Goal: Task Accomplishment & Management: Complete application form

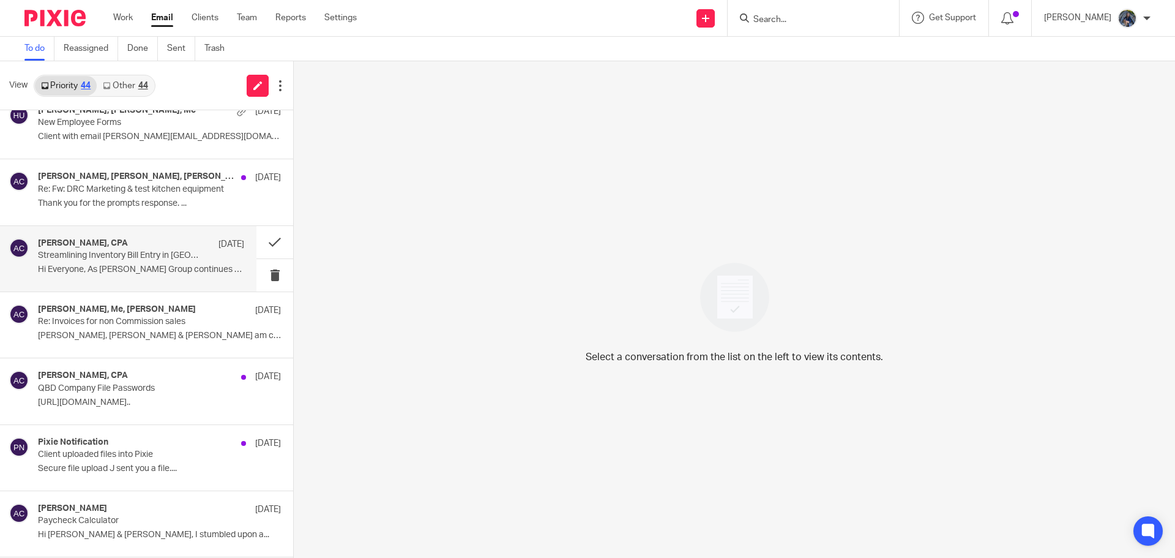
scroll to position [1510, 0]
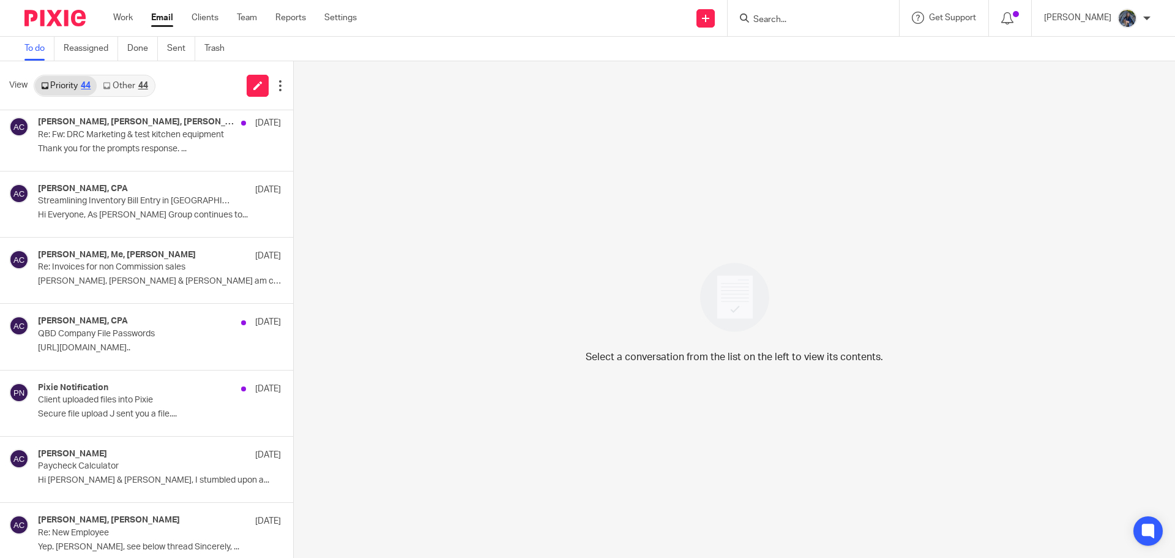
click at [798, 13] on form at bounding box center [817, 17] width 130 height 15
click at [814, 22] on input "Search" at bounding box center [807, 20] width 110 height 11
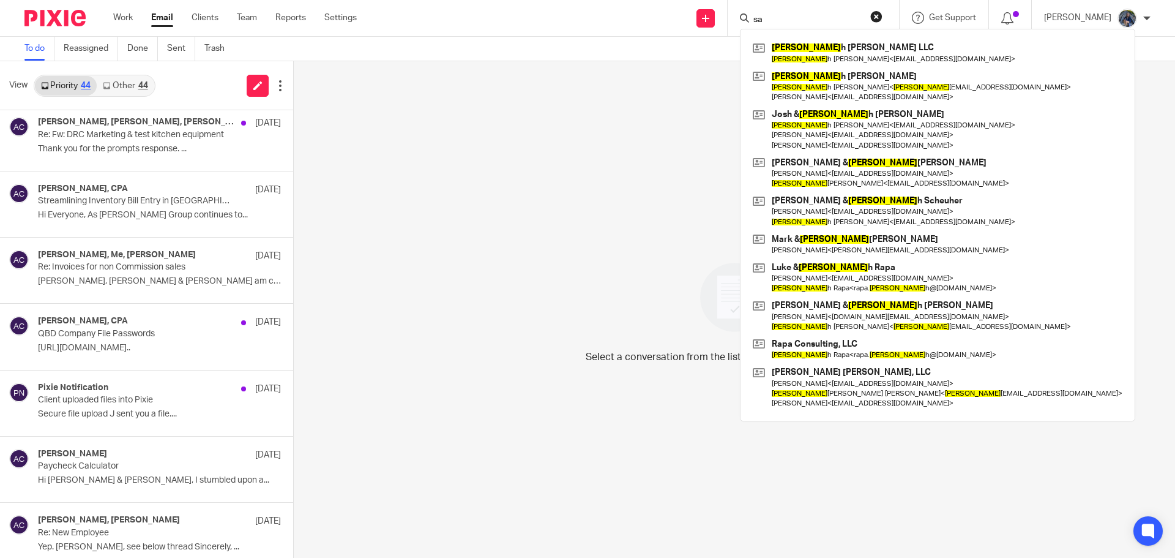
type input "s"
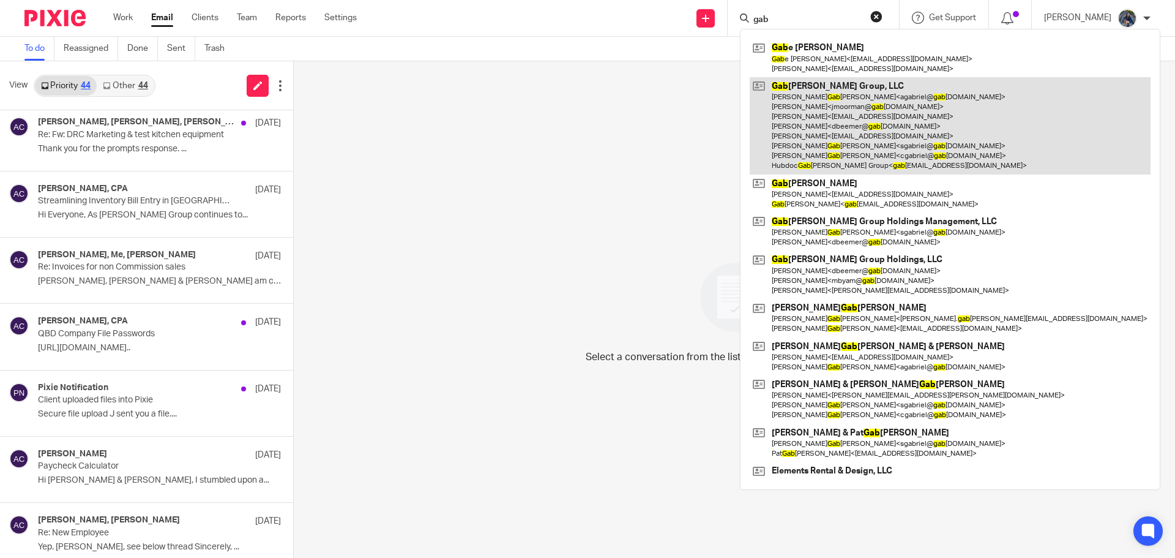
type input "gab"
click at [829, 107] on link at bounding box center [950, 125] width 401 height 97
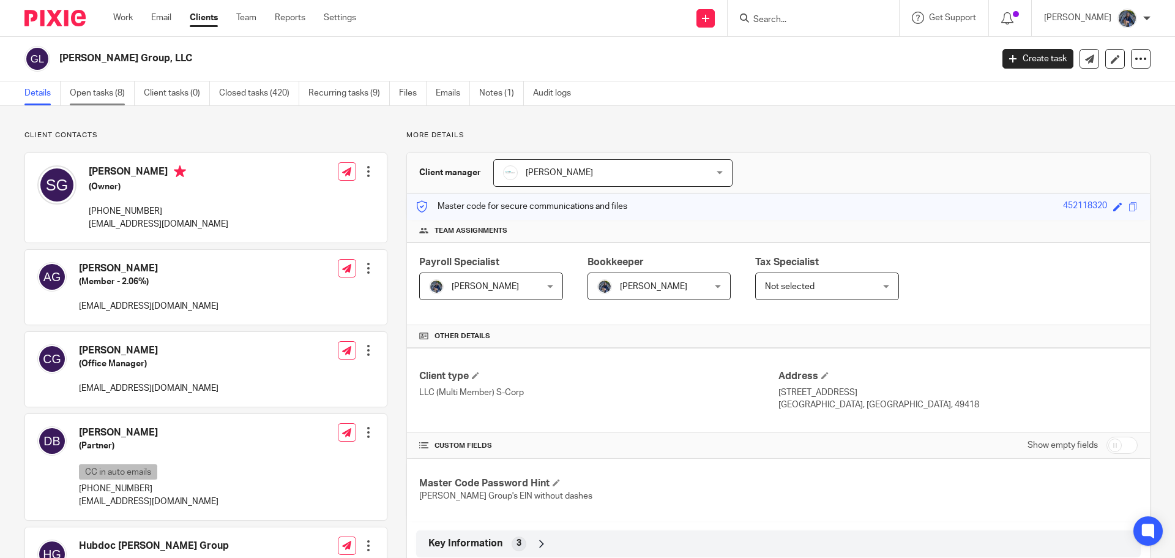
click at [73, 90] on link "Open tasks (8)" at bounding box center [102, 93] width 65 height 24
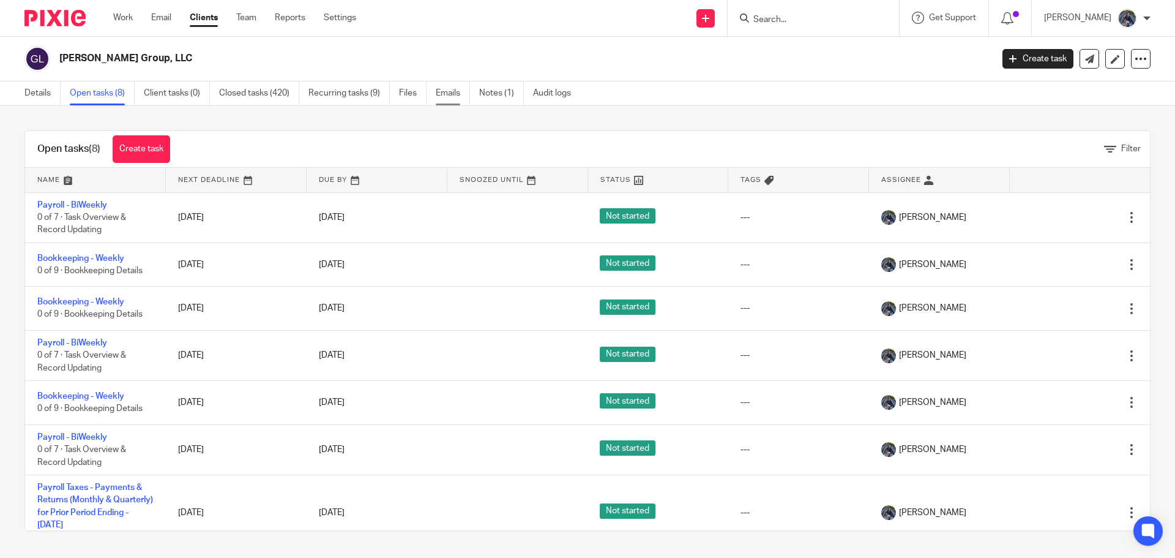
click at [446, 91] on link "Emails" at bounding box center [453, 93] width 34 height 24
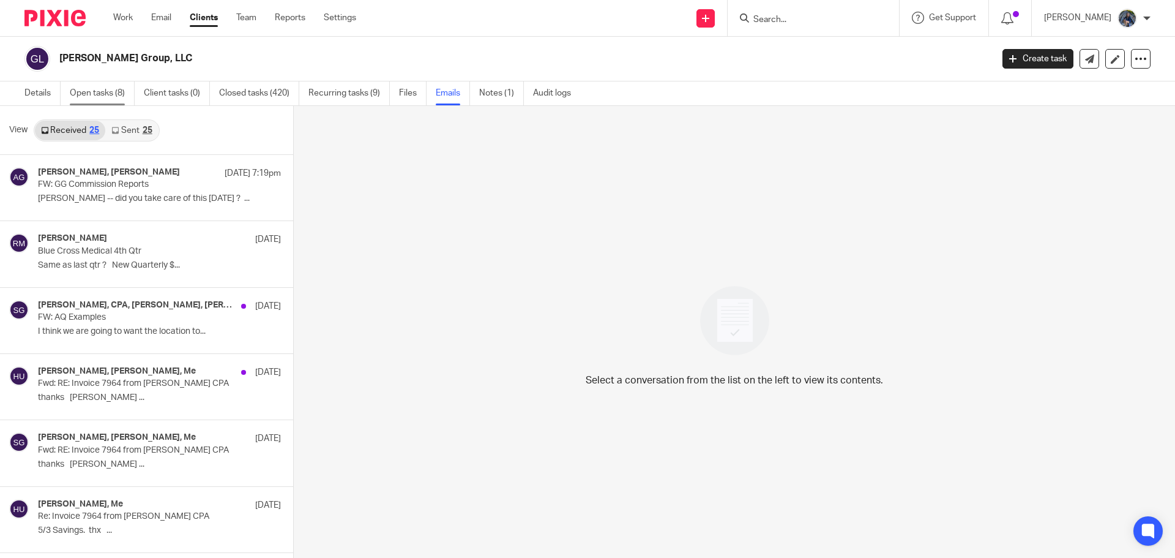
click at [81, 95] on link "Open tasks (8)" at bounding box center [102, 93] width 65 height 24
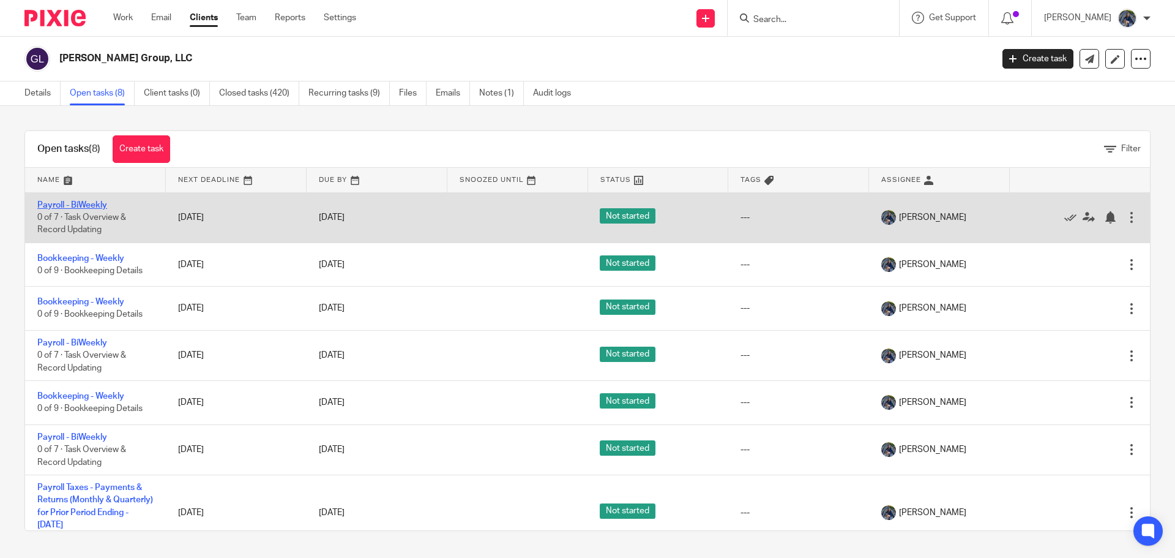
click at [73, 201] on link "Payroll - BiWeekly" at bounding box center [72, 205] width 70 height 9
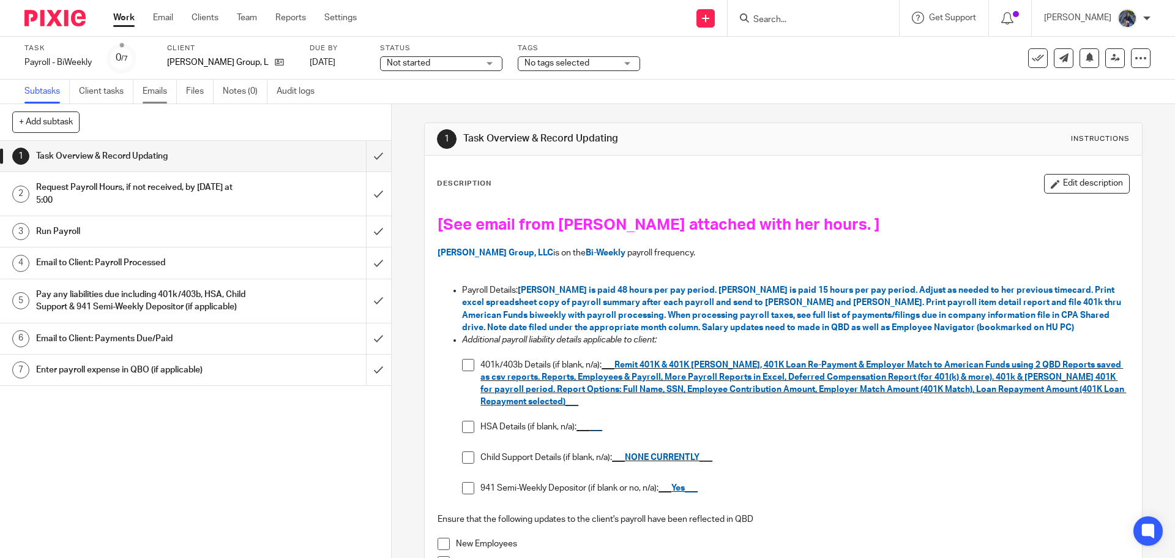
click at [167, 93] on link "Emails" at bounding box center [160, 92] width 34 height 24
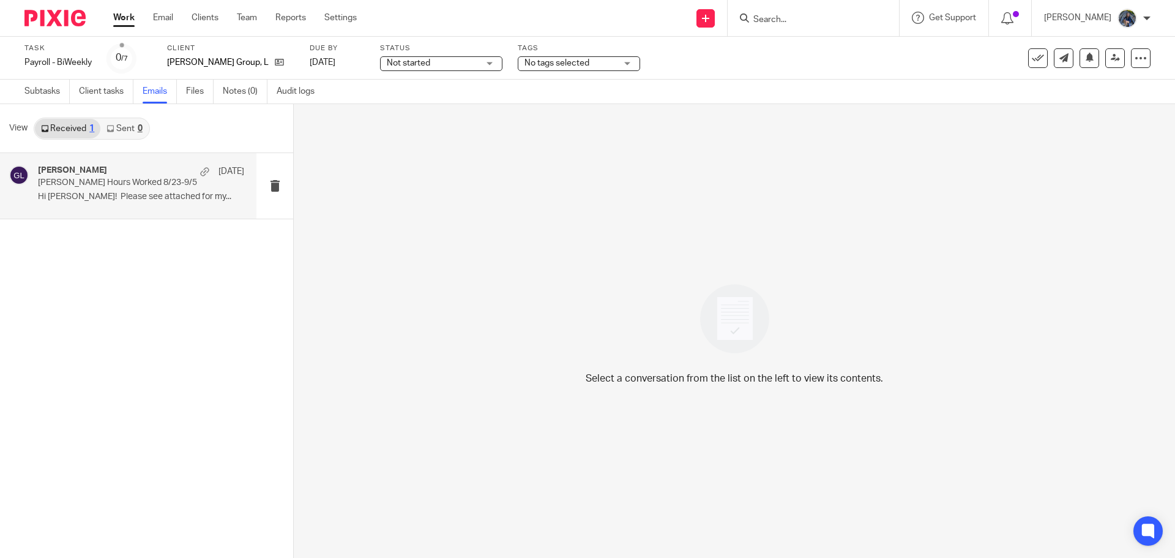
click at [127, 175] on div "Sarah Stapleton Sep 5" at bounding box center [141, 171] width 206 height 12
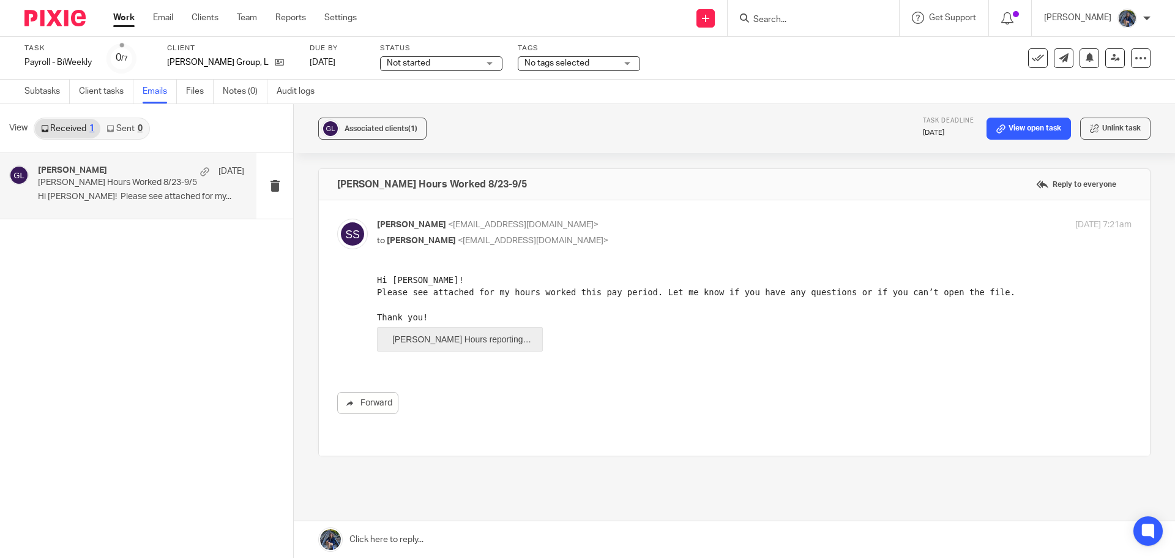
click at [483, 339] on span "Sarah Stapleton Hours reporting…" at bounding box center [461, 339] width 139 height 10
click at [152, 17] on ul "Work Email Clients Team Reports Settings" at bounding box center [244, 18] width 262 height 12
click at [162, 15] on link "Email" at bounding box center [163, 18] width 20 height 12
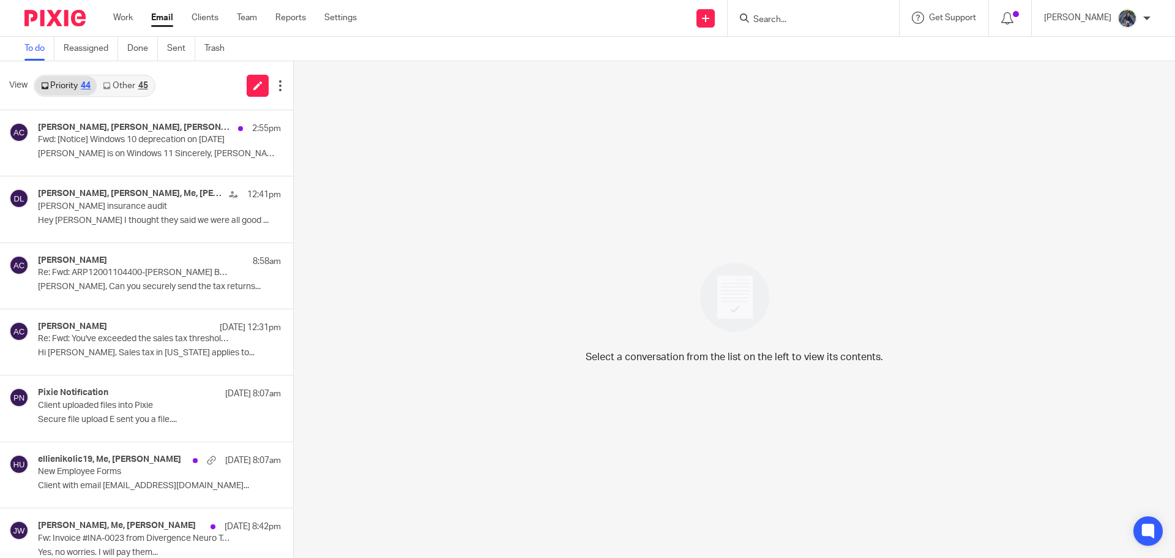
click at [120, 83] on link "Other 45" at bounding box center [125, 86] width 57 height 20
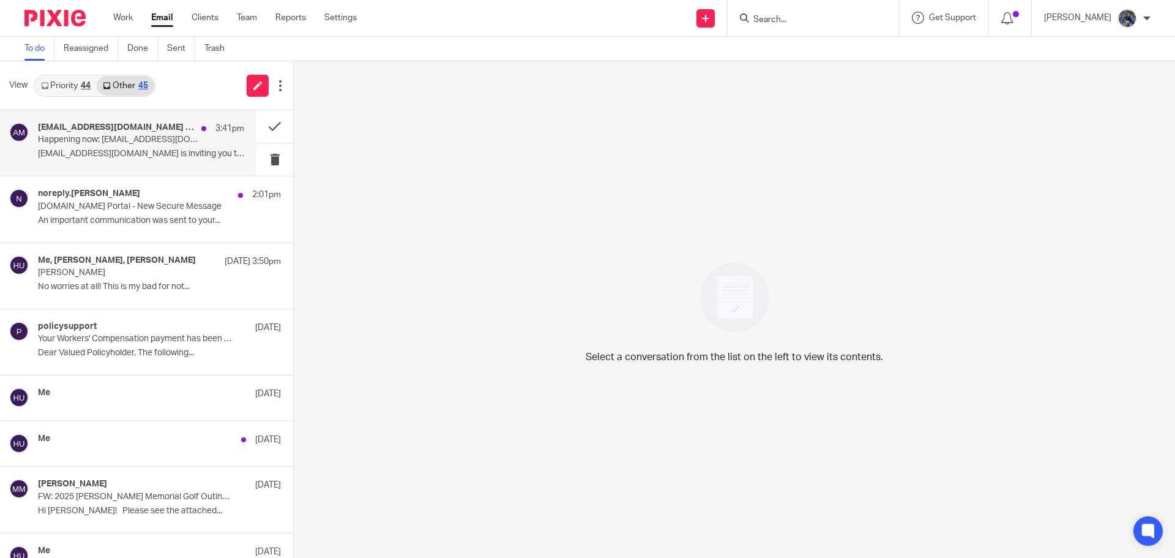
click at [106, 132] on h4 "amylcpa@gmail.com (via Google Meet)" at bounding box center [116, 127] width 157 height 10
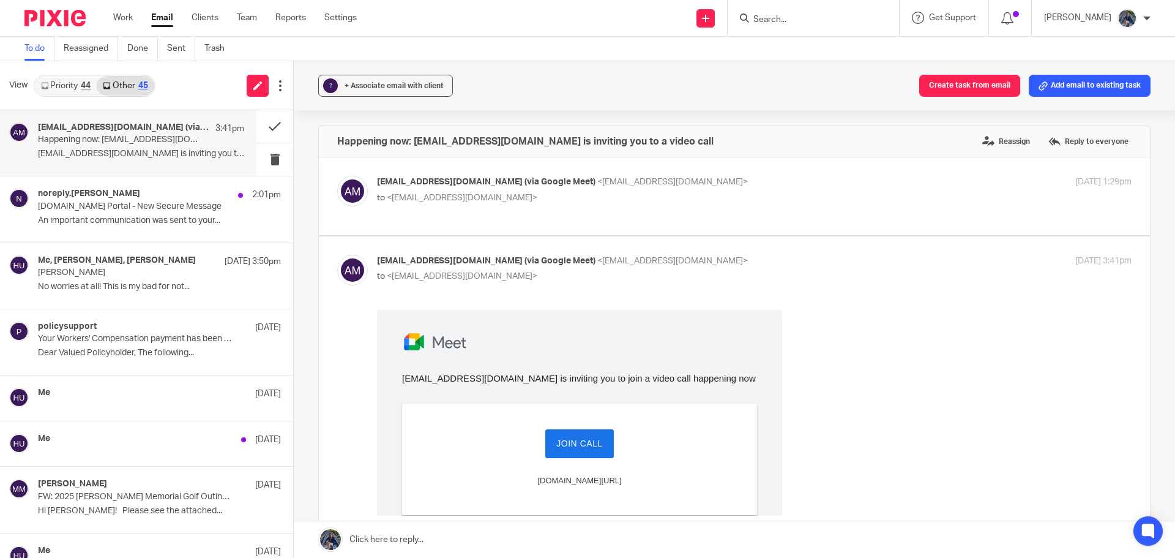
click at [571, 435] on link "Join Call" at bounding box center [579, 443] width 69 height 29
click at [263, 125] on button at bounding box center [274, 126] width 37 height 32
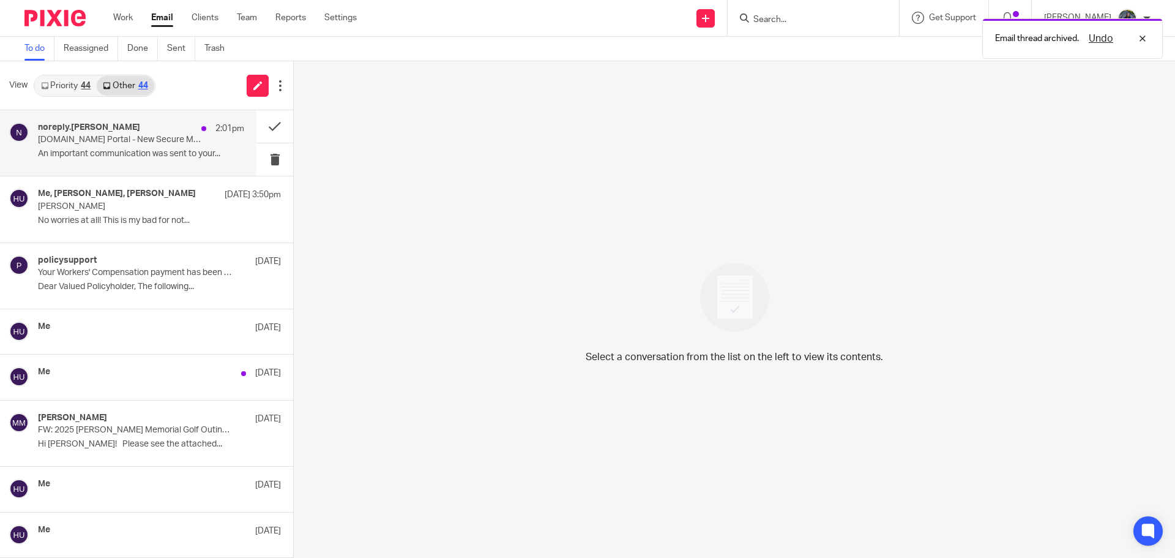
click at [171, 148] on div "noreply.doris 2:01pm MyTaxes.ky.gov Portal - New Secure Message An important co…" at bounding box center [141, 142] width 206 height 41
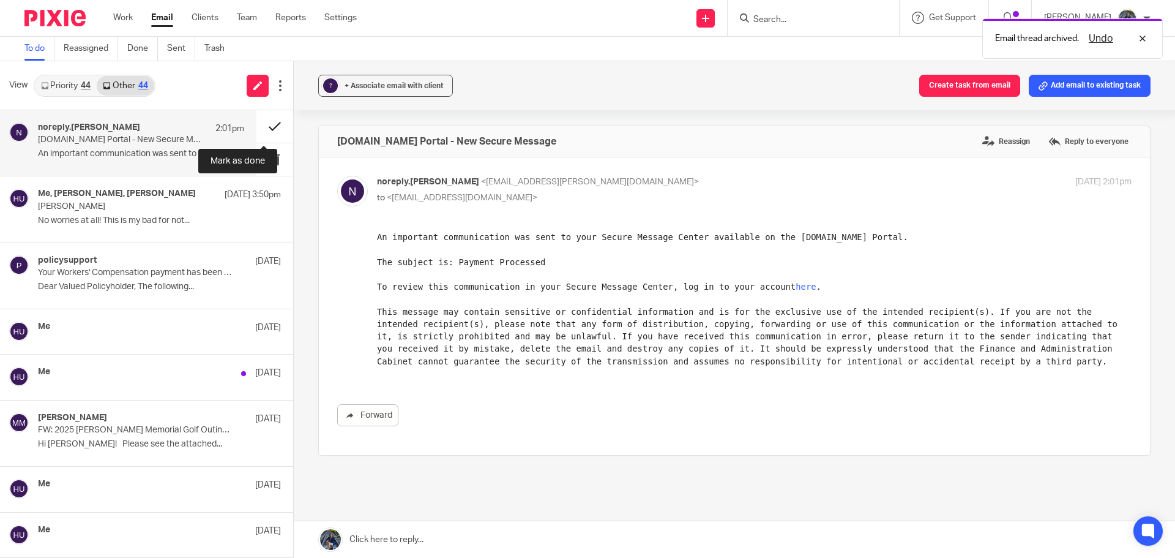
click at [265, 119] on button at bounding box center [274, 126] width 37 height 32
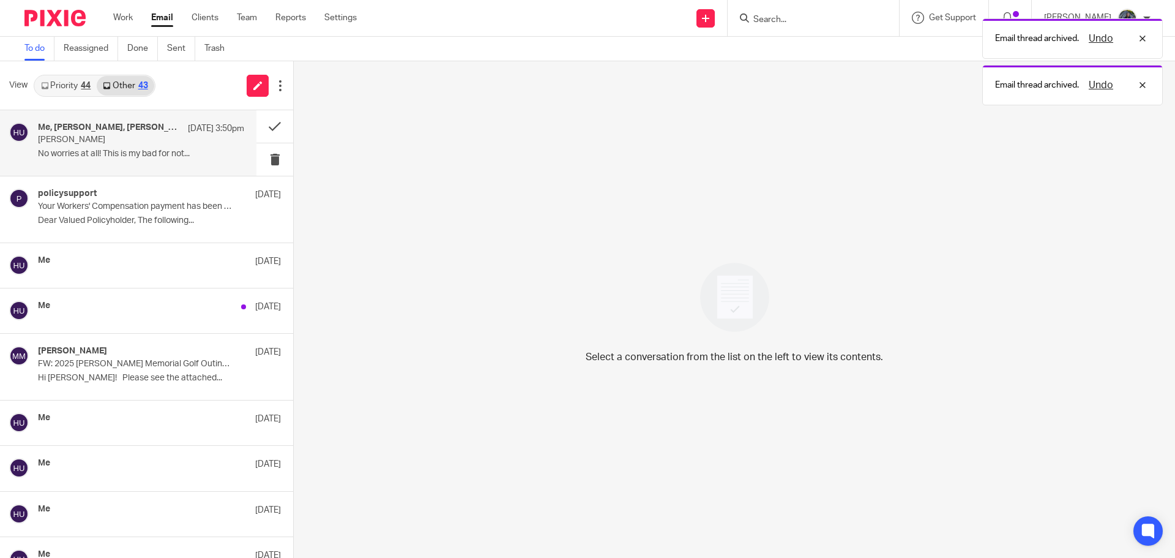
click at [102, 166] on div "Me, Amy Corfixsen, Gabby Hallatschek Sep 14 3:50pm Jan Frantz No worries at all…" at bounding box center [128, 142] width 256 height 65
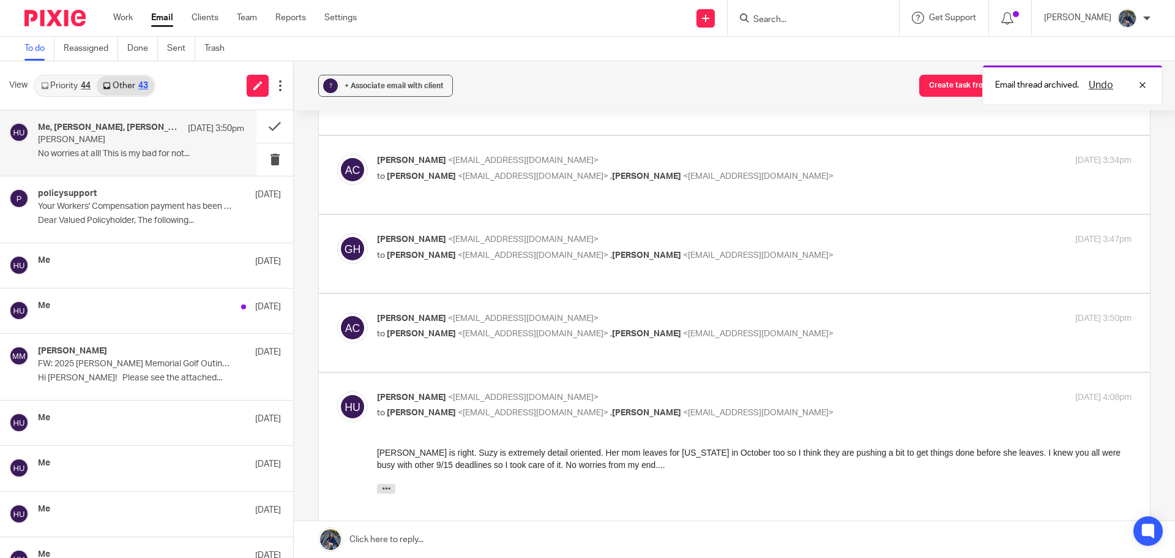
scroll to position [266, 0]
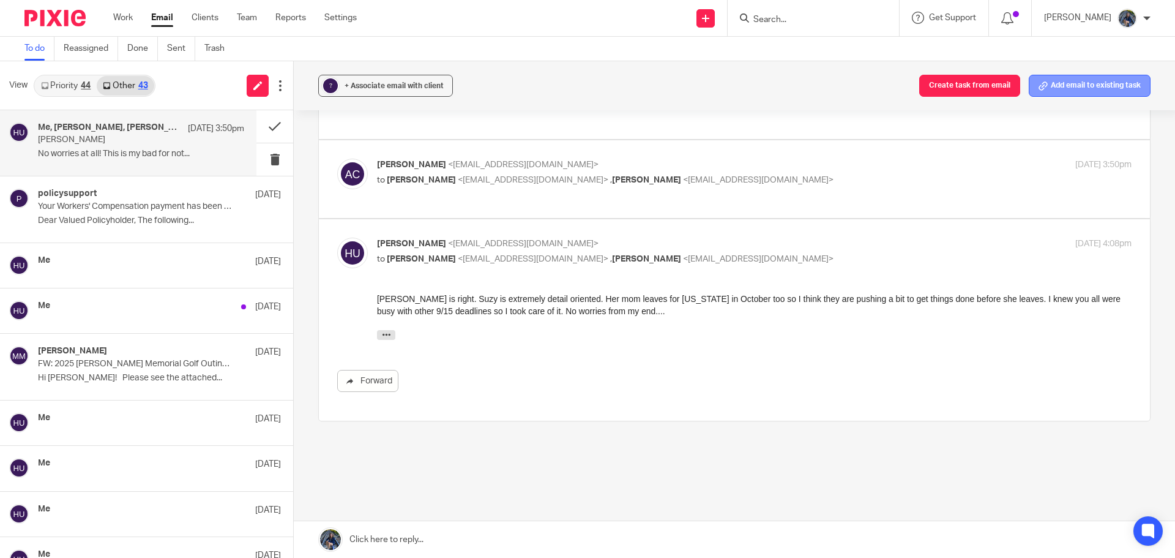
click at [1063, 84] on button "Add email to existing task" at bounding box center [1090, 86] width 122 height 22
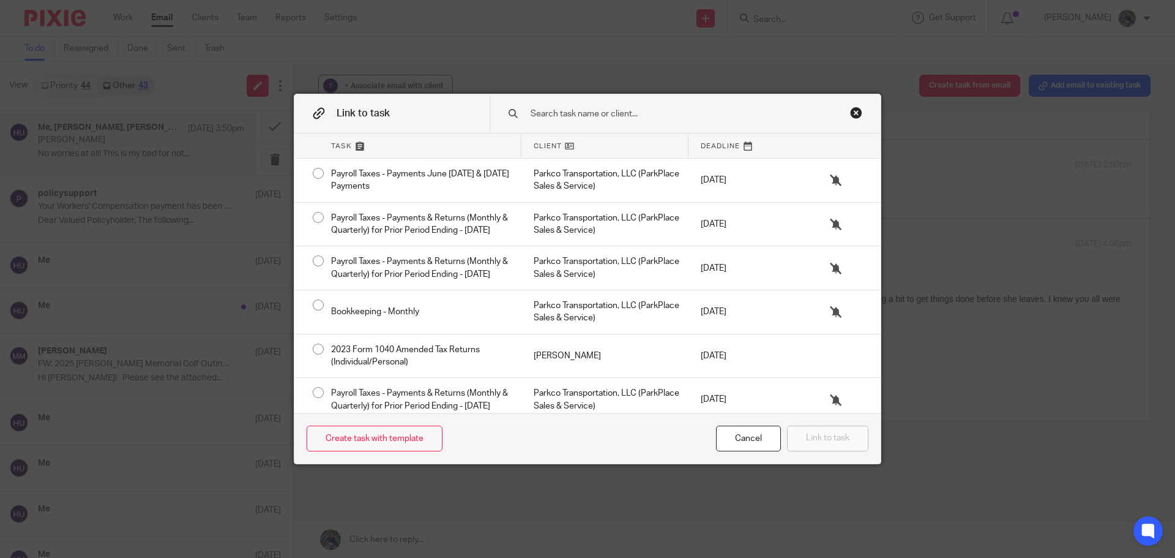
click at [560, 111] on input "text" at bounding box center [677, 113] width 294 height 13
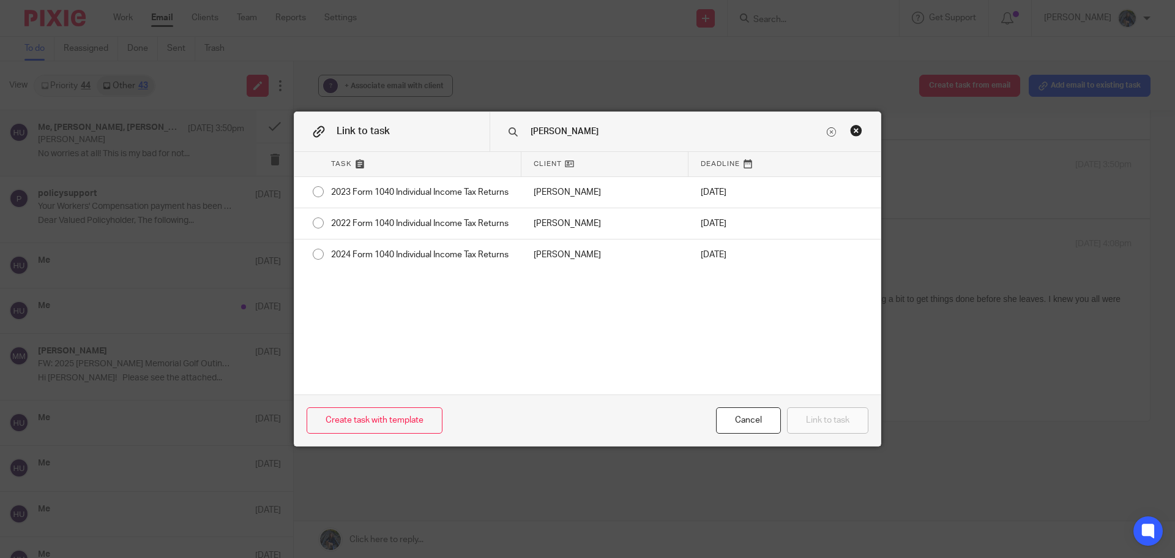
type input "fran"
click at [852, 132] on div "Close this dialog window" at bounding box center [856, 130] width 12 height 12
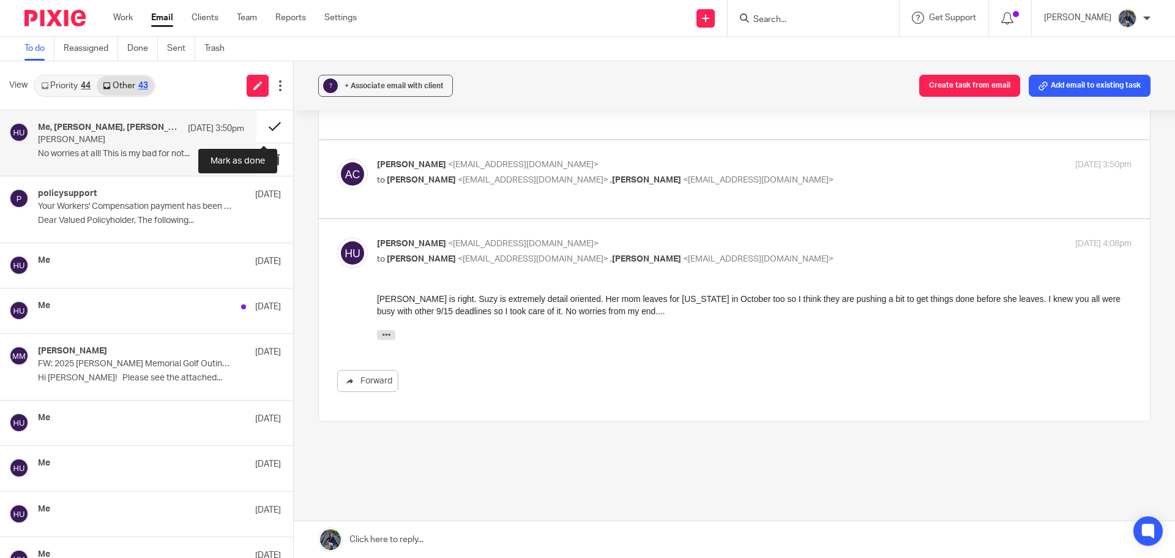
click at [265, 126] on button at bounding box center [274, 126] width 37 height 32
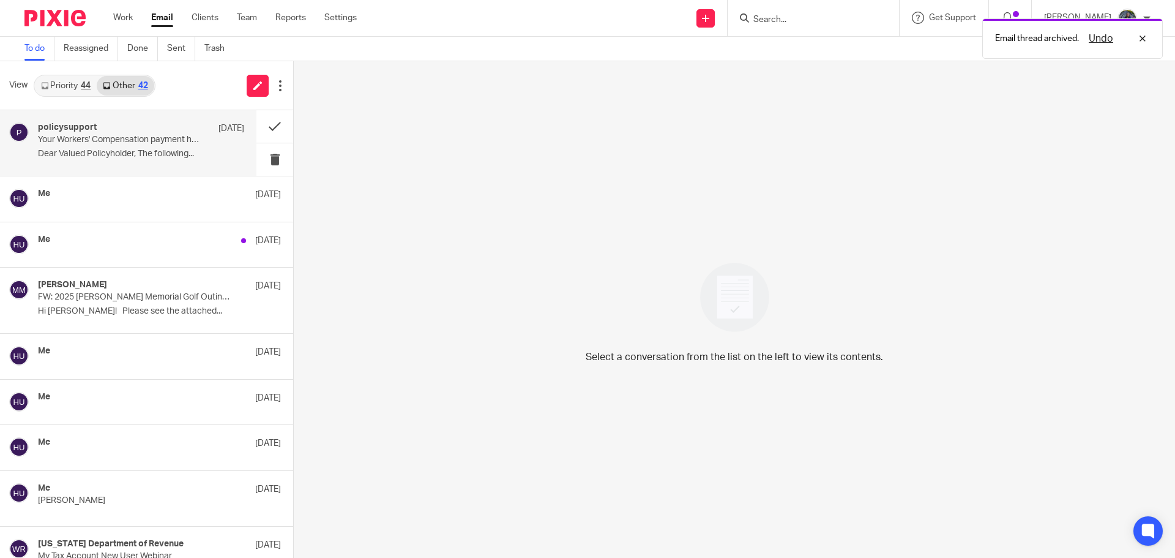
click at [114, 149] on p "Dear Valued Policyholder, The following..." at bounding box center [141, 154] width 206 height 10
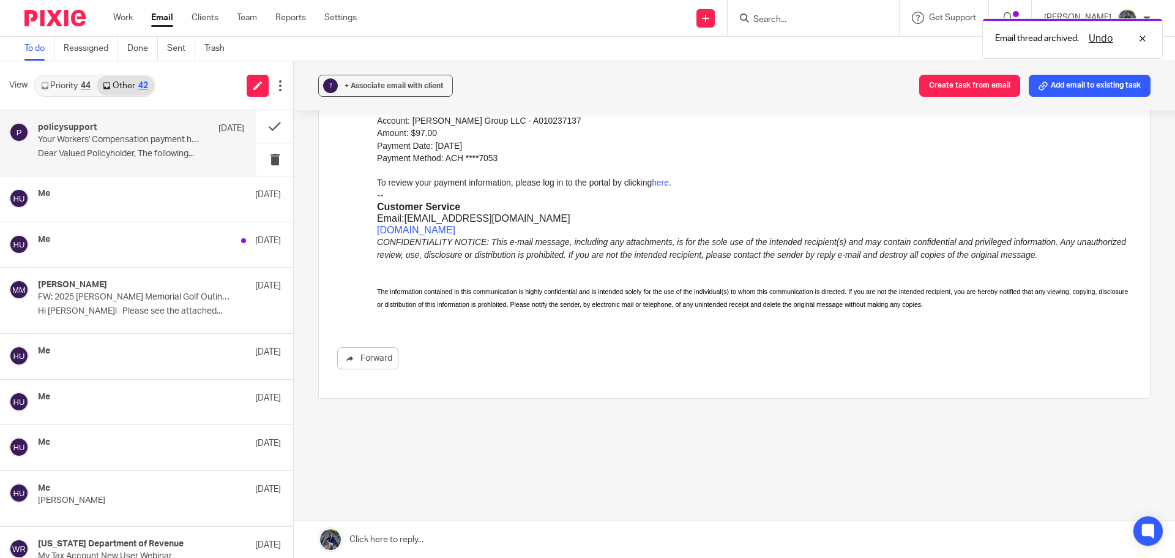
scroll to position [0, 0]
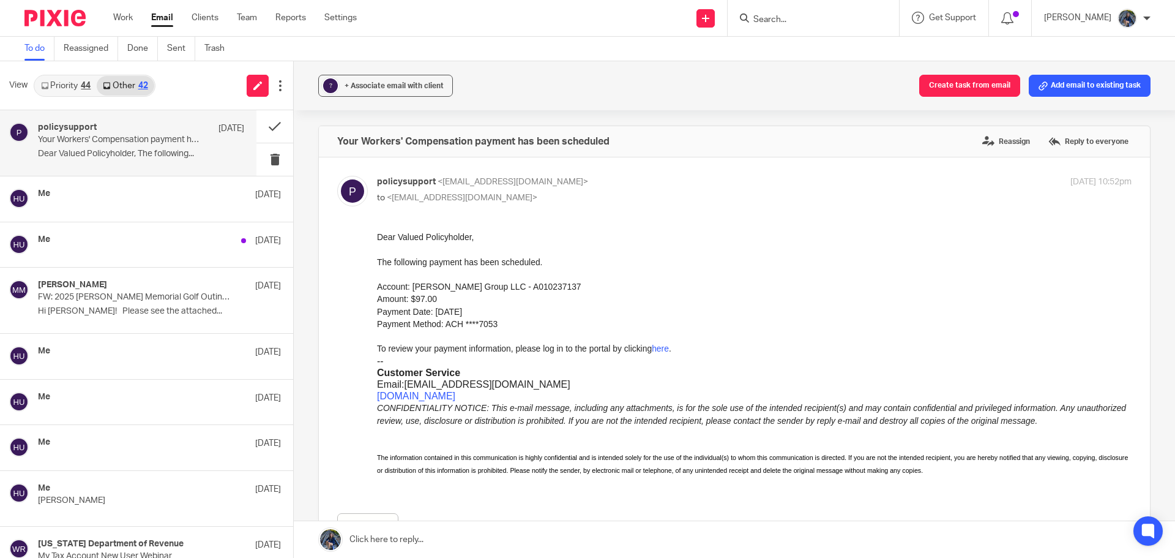
click at [60, 92] on link "Priority 44" at bounding box center [66, 86] width 62 height 20
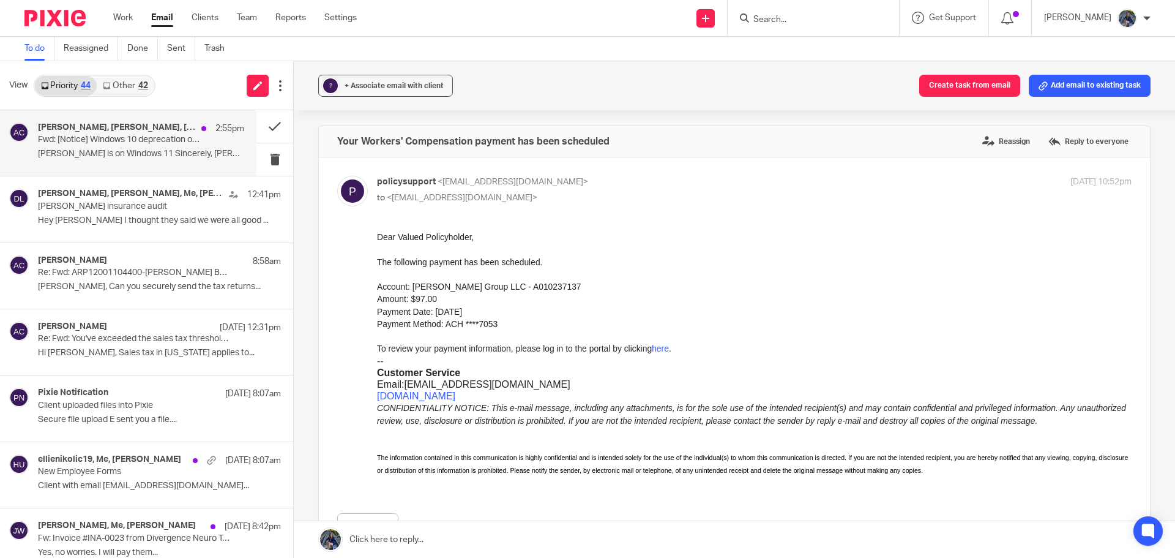
click at [80, 130] on h4 "Melissa Wander, Sarah Ebert, Gabby Hallatschek, Donna Ferguson, Amy L Corfixsen…" at bounding box center [116, 127] width 157 height 10
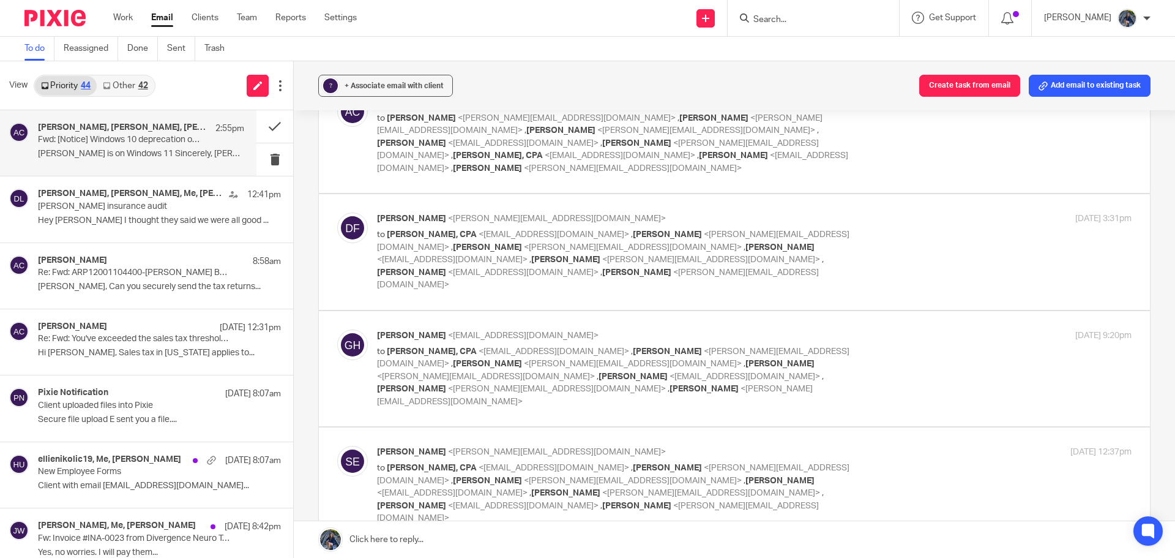
scroll to position [245, 0]
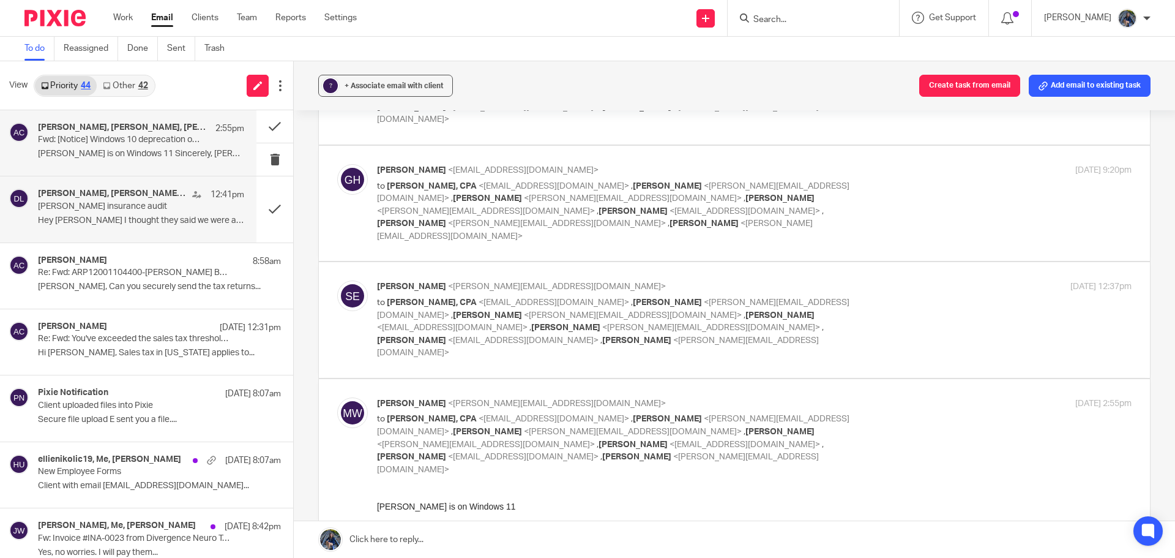
click at [131, 204] on p "Doug kuiper insurance audit" at bounding box center [120, 206] width 165 height 10
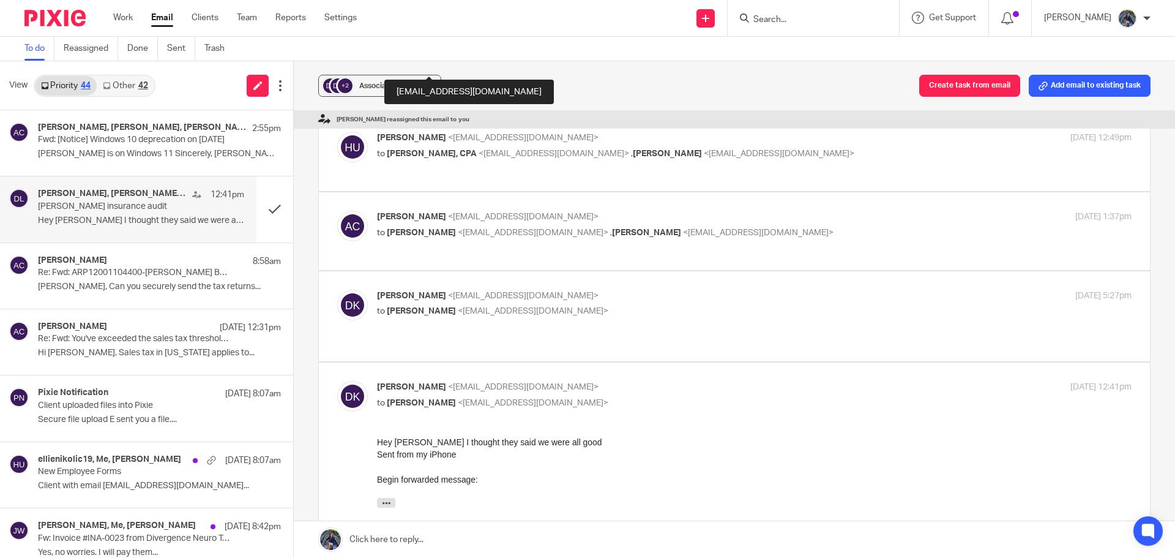
scroll to position [122, 0]
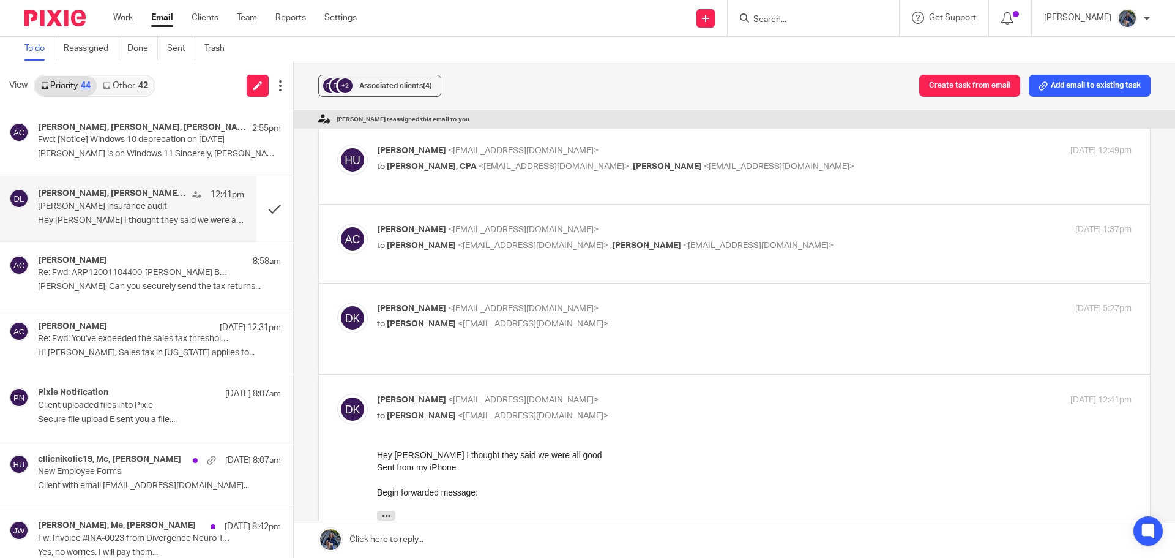
click at [792, 15] on input "Search" at bounding box center [807, 20] width 110 height 11
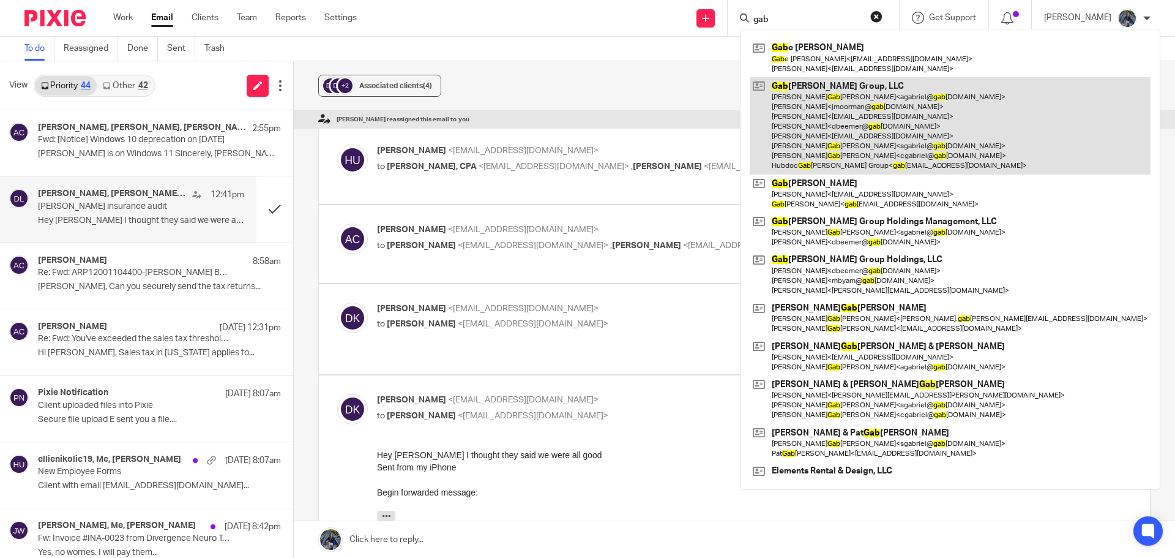
type input "gab"
click at [817, 108] on link at bounding box center [950, 125] width 401 height 97
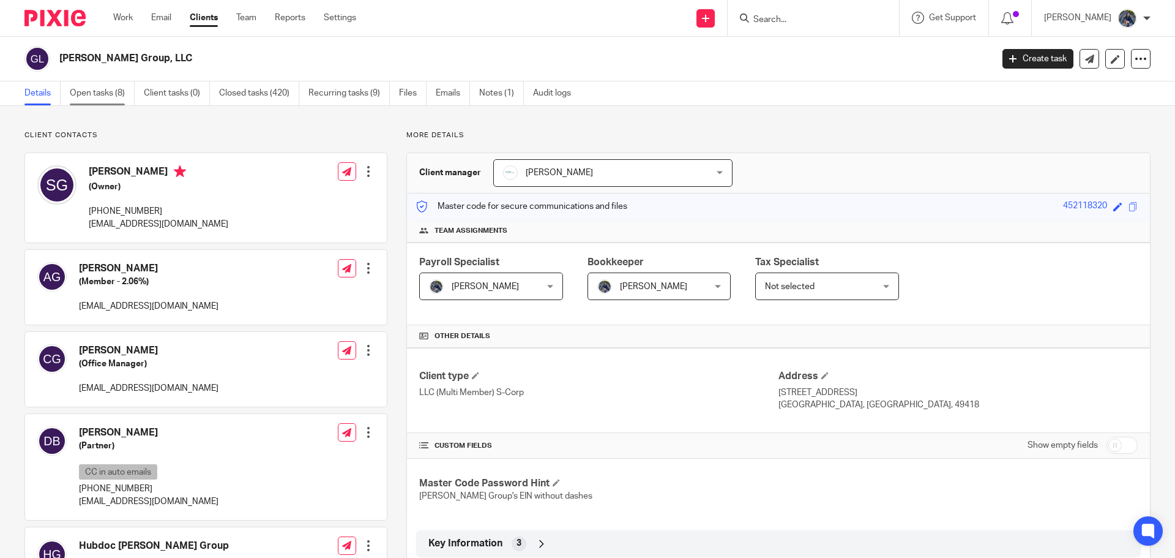
click at [94, 96] on link "Open tasks (8)" at bounding box center [102, 93] width 65 height 24
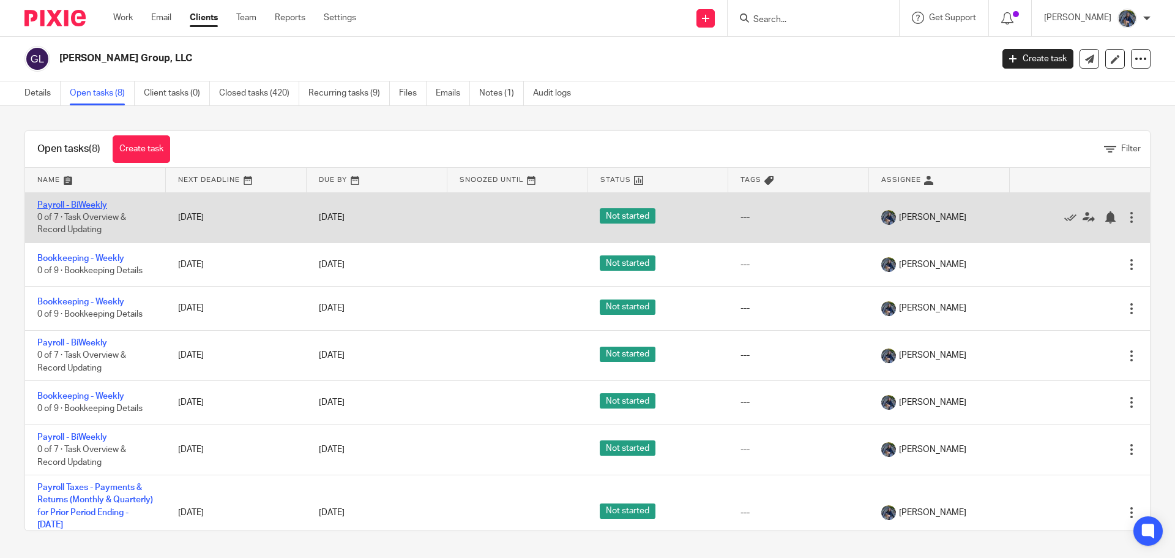
click at [83, 203] on link "Payroll - BiWeekly" at bounding box center [72, 205] width 70 height 9
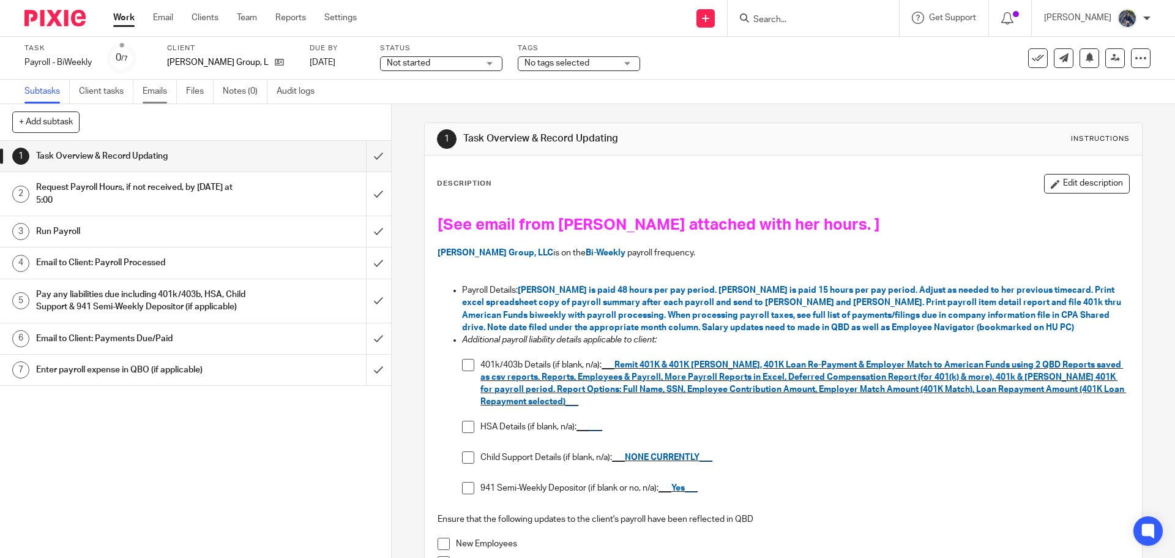
click at [157, 91] on link "Emails" at bounding box center [160, 92] width 34 height 24
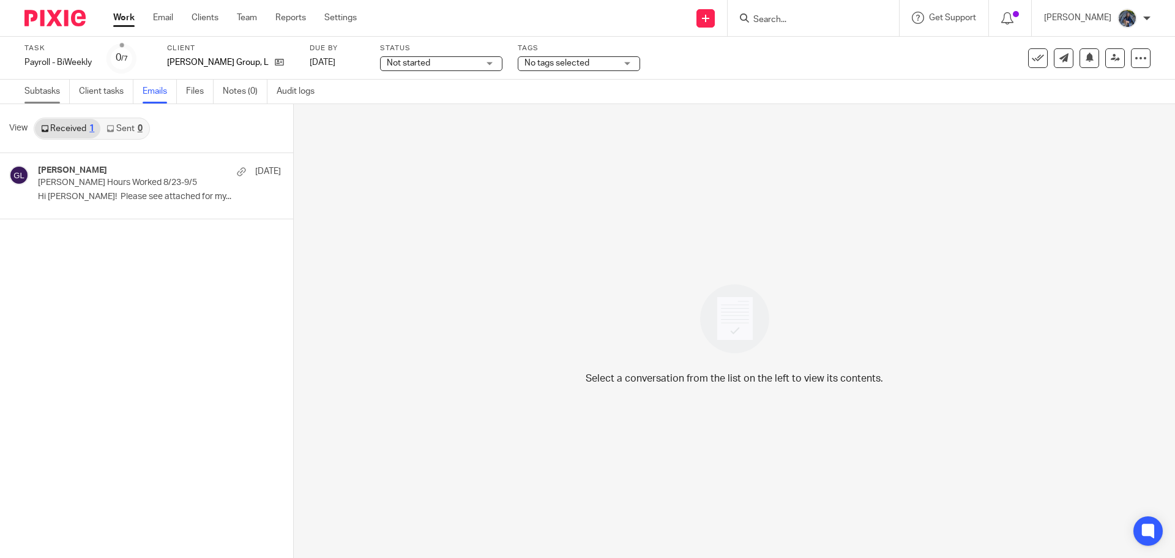
click at [49, 94] on link "Subtasks" at bounding box center [46, 92] width 45 height 24
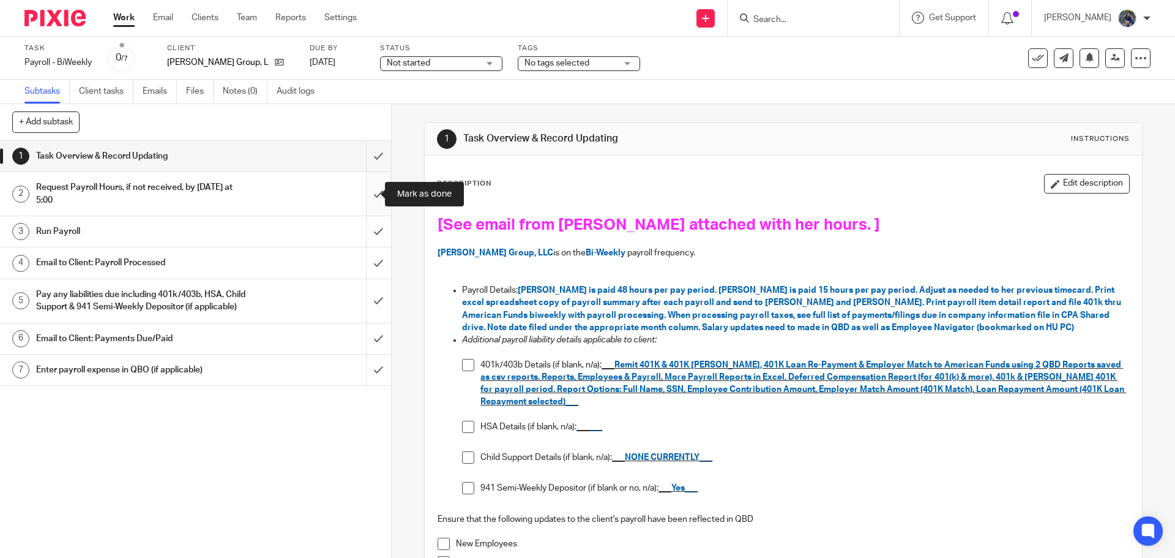
click at [362, 196] on input "submit" at bounding box center [195, 193] width 391 height 43
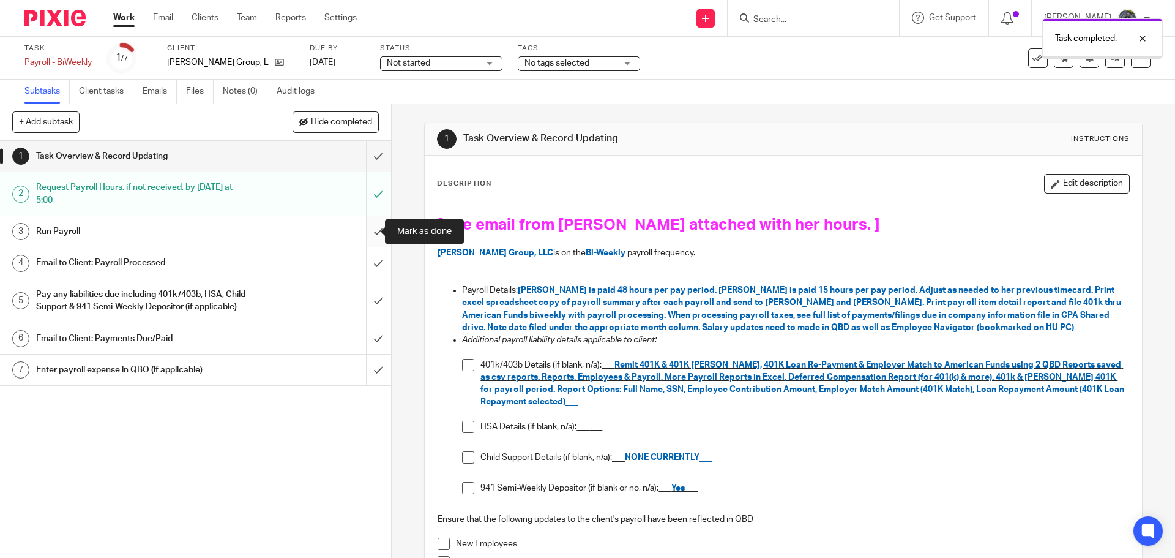
click at [367, 226] on input "submit" at bounding box center [195, 231] width 391 height 31
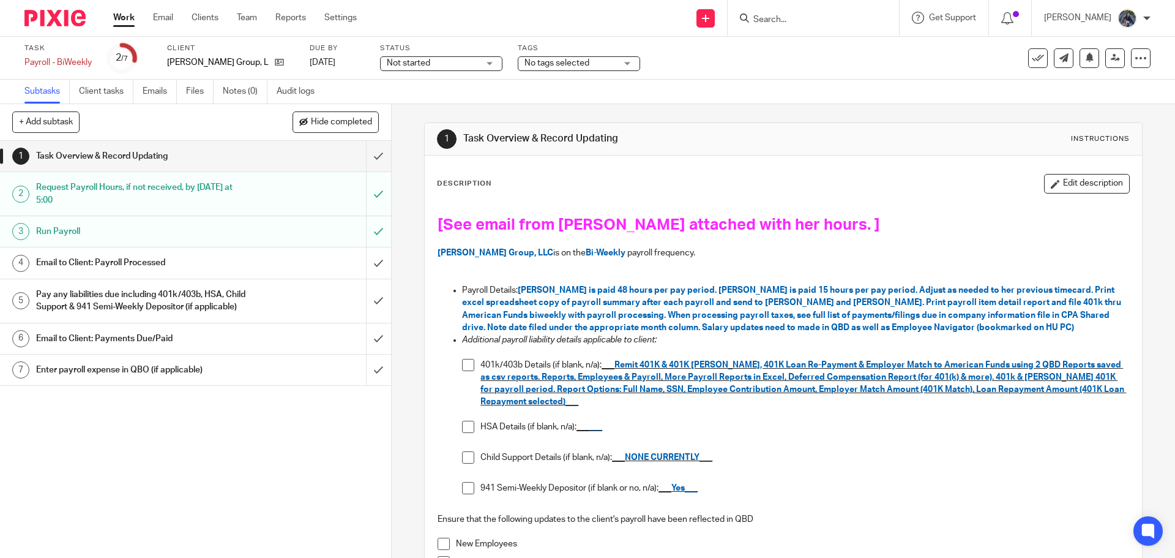
click at [158, 269] on h1 "Email to Client: Payroll Processed" at bounding box center [142, 262] width 212 height 18
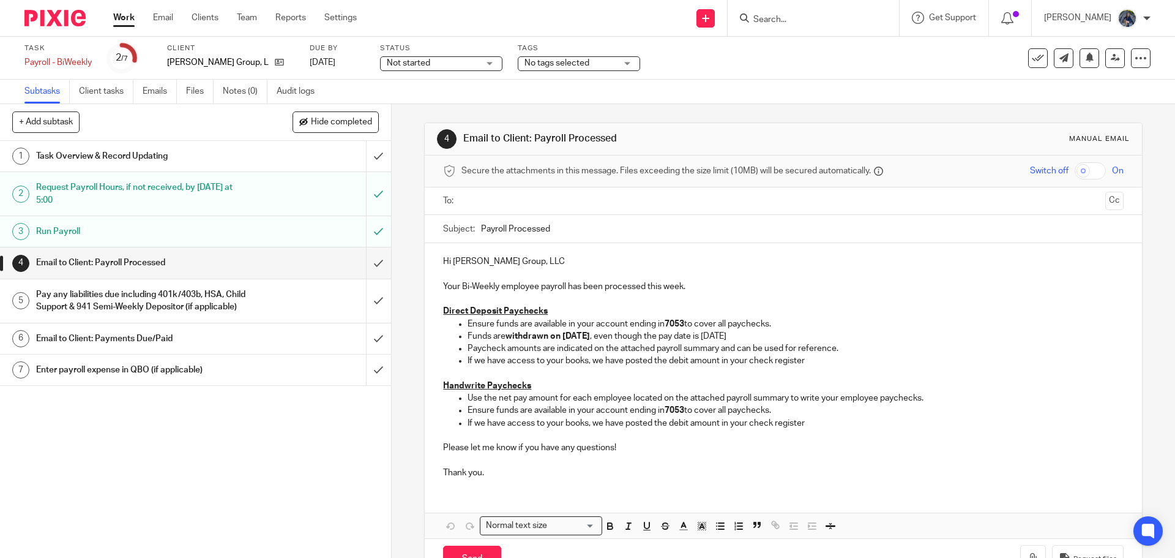
click at [506, 203] on input "text" at bounding box center [783, 201] width 634 height 14
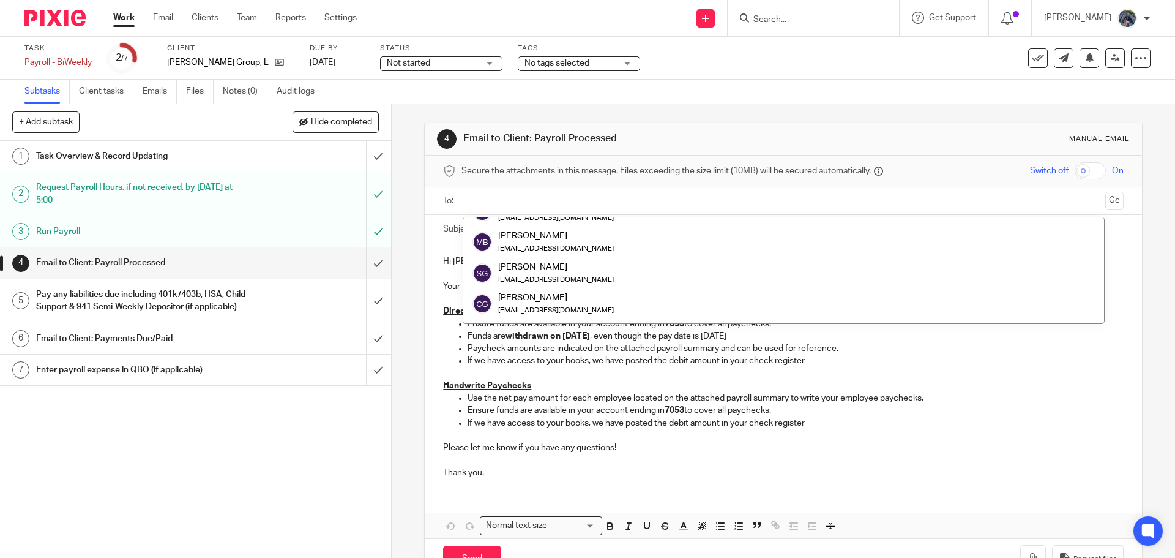
scroll to position [122, 0]
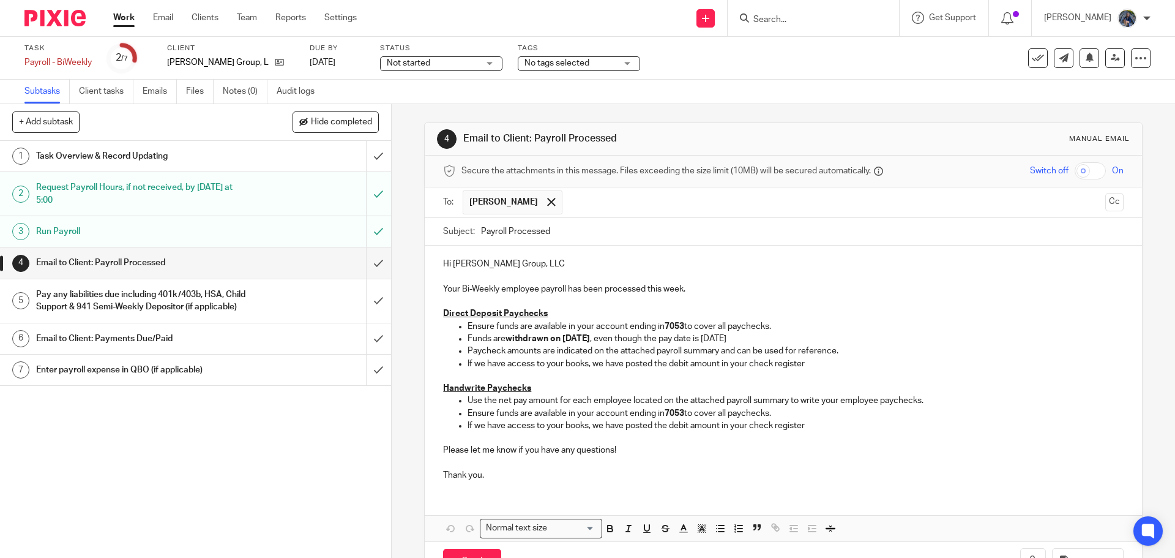
click at [593, 199] on input "text" at bounding box center [835, 202] width 532 height 24
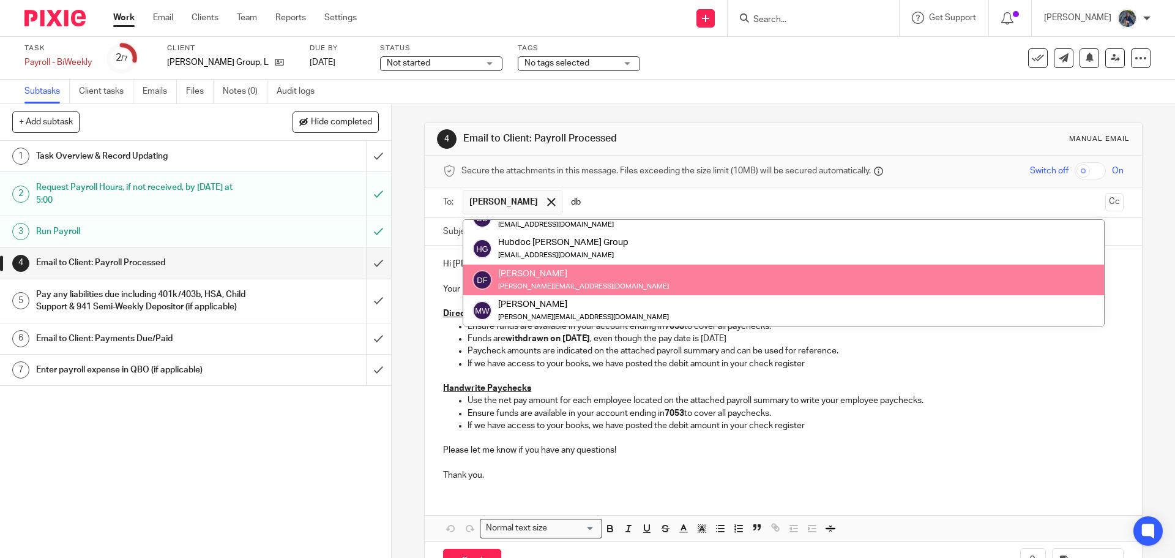
scroll to position [0, 0]
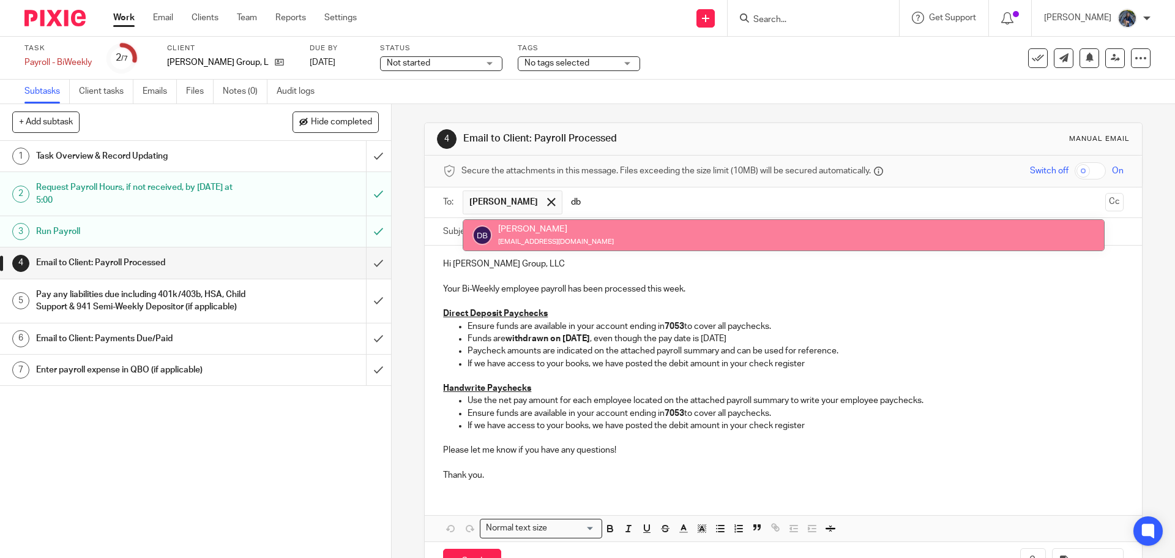
type input "db"
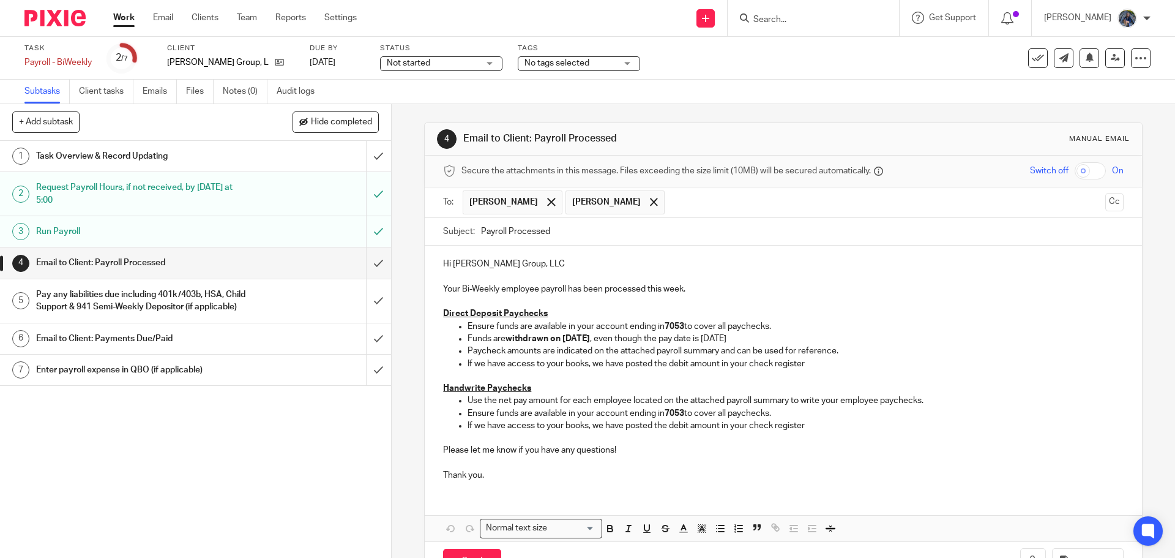
click at [699, 286] on p "Your Bi-Weekly employee payroll has been processed this week." at bounding box center [783, 283] width 680 height 25
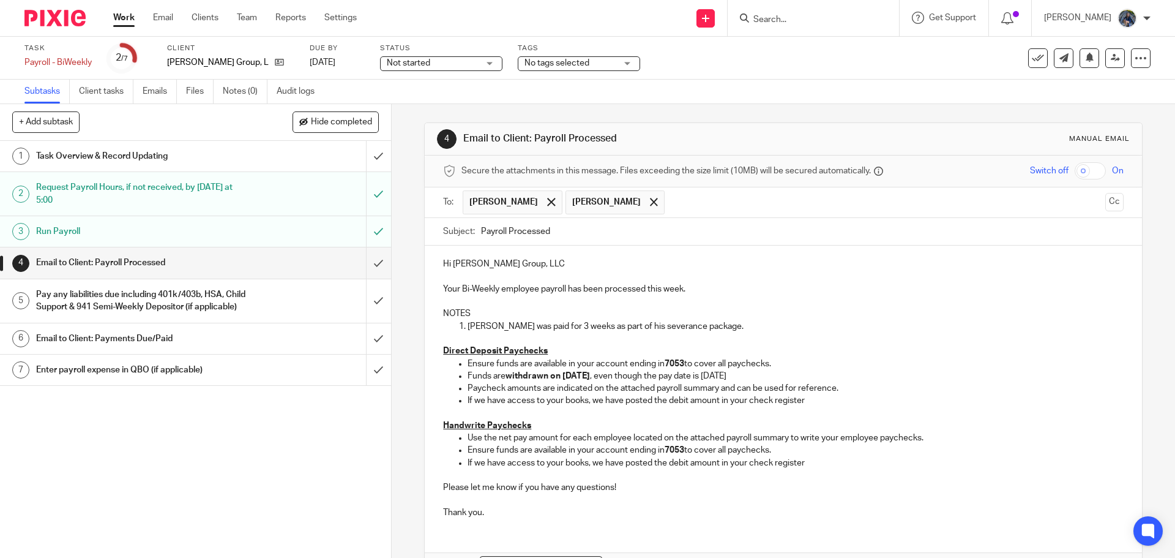
click at [728, 327] on p "[PERSON_NAME] was paid for 3 weeks as part of his severance package." at bounding box center [796, 326] width 656 height 12
click at [738, 325] on p "[PERSON_NAME] was paid for 3 weeks as part of his severance package." at bounding box center [796, 326] width 656 height 12
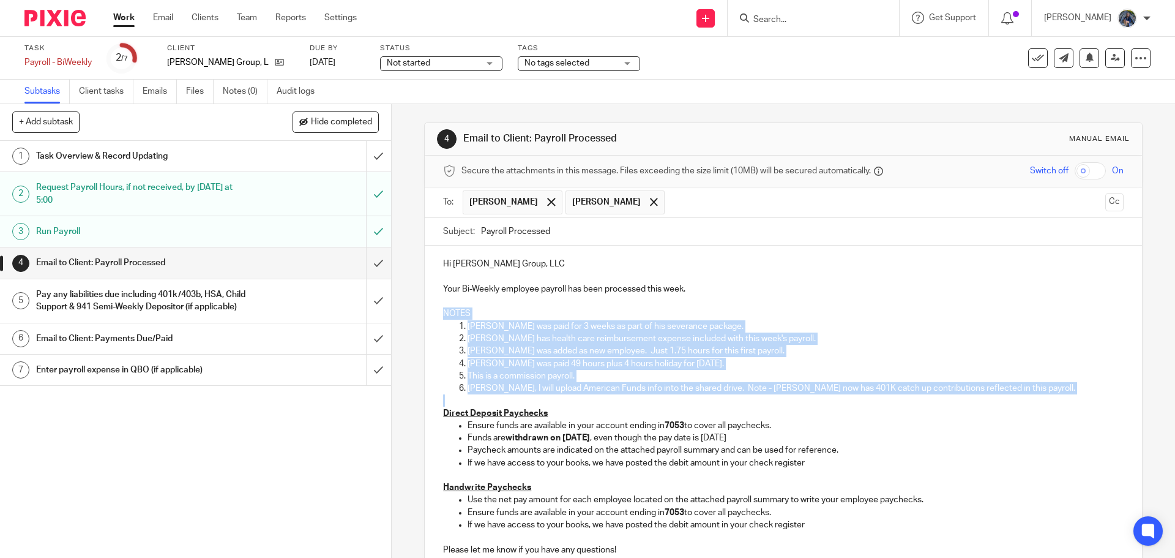
drag, startPoint x: 438, startPoint y: 308, endPoint x: 992, endPoint y: 395, distance: 561.5
click at [992, 395] on div "Hi Gabriel Group, LLC Your Bi-Weekly employee payroll has been processed this w…" at bounding box center [783, 417] width 717 height 344
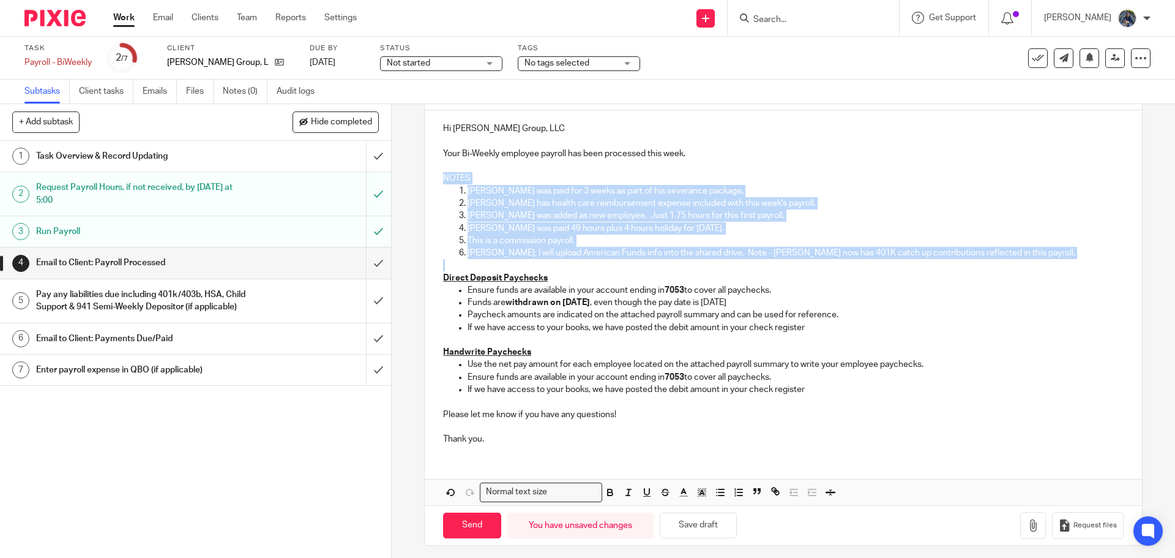
scroll to position [141, 0]
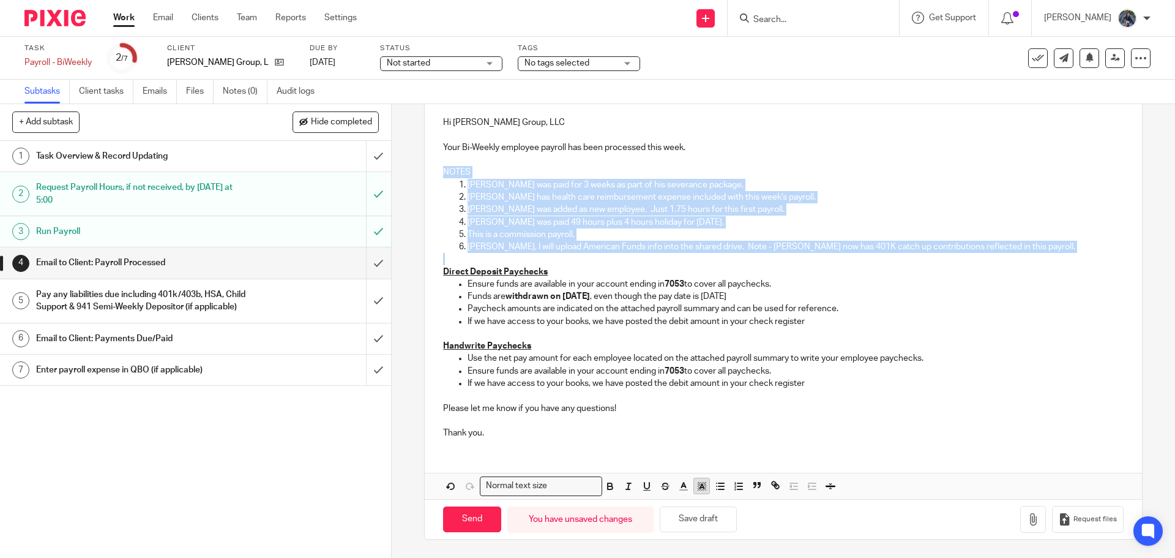
click at [700, 484] on polyline "button" at bounding box center [702, 486] width 4 height 5
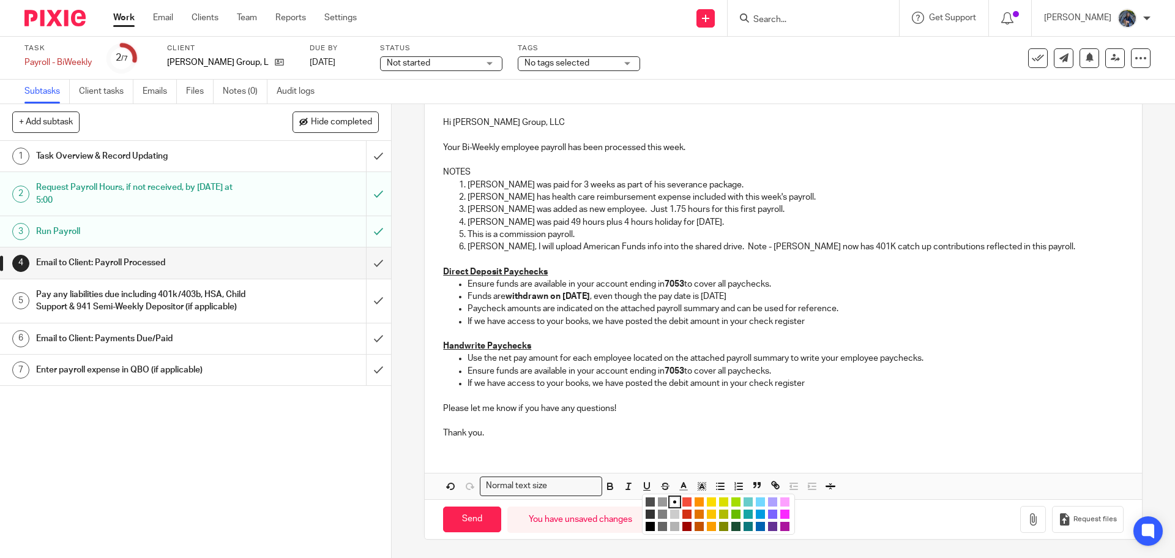
click at [707, 501] on li "color:#FCDC00" at bounding box center [711, 501] width 9 height 9
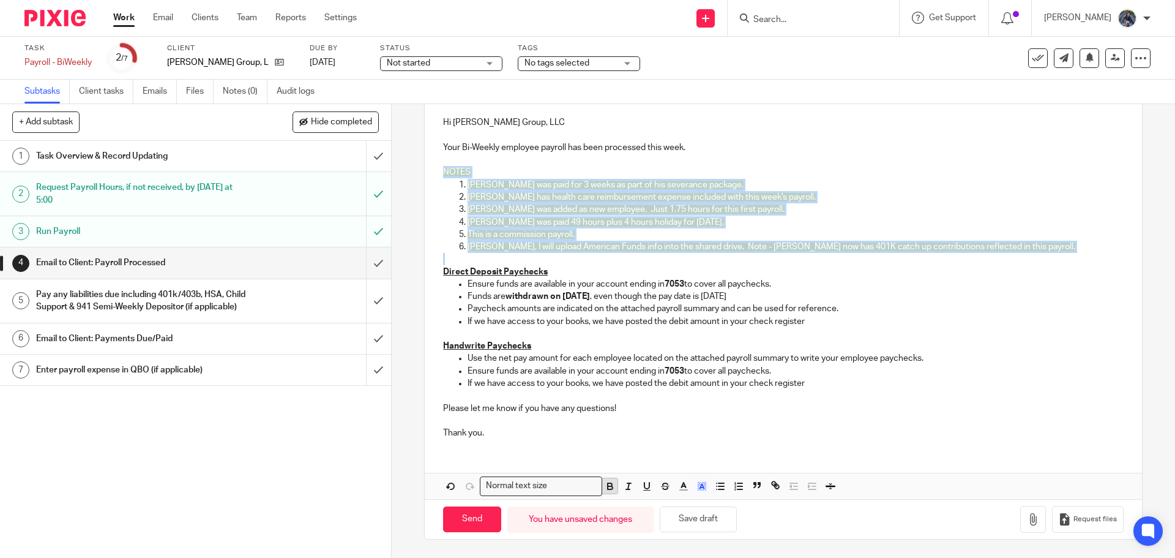
click at [608, 486] on icon "button" at bounding box center [610, 487] width 5 height 3
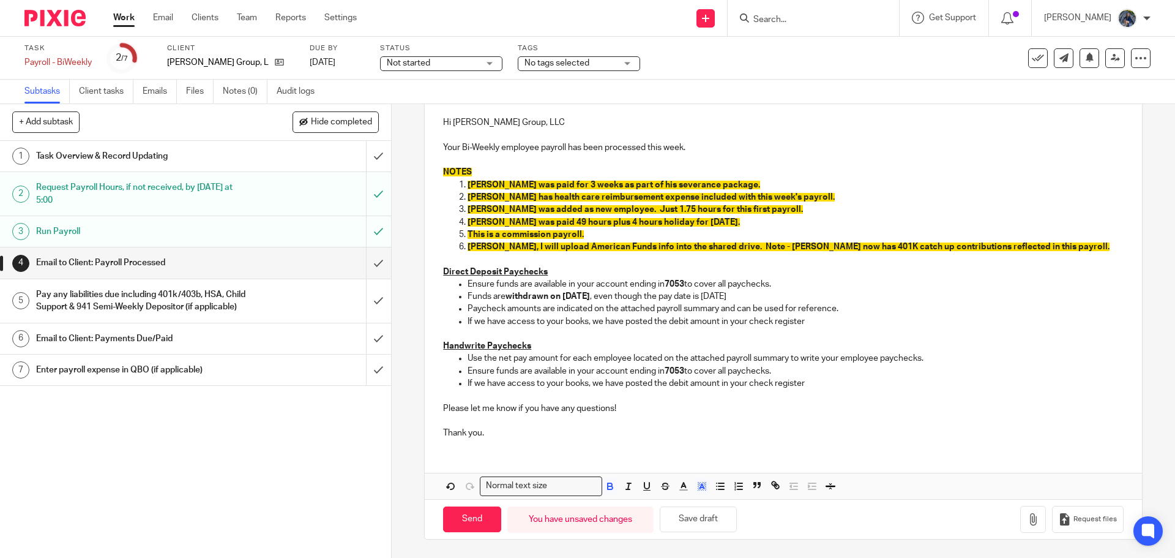
click at [710, 428] on p "Thank you." at bounding box center [783, 426] width 680 height 25
click at [826, 245] on span "Cheryl, I will upload American Funds info into the shared drive. Note - Scott n…" at bounding box center [789, 246] width 642 height 9
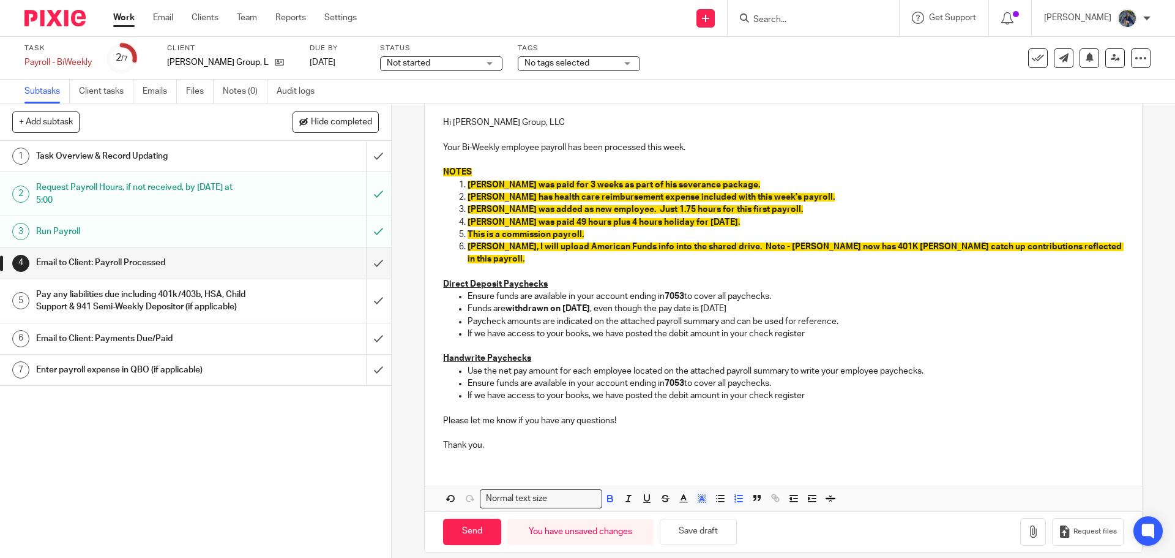
click at [1060, 250] on p "Cheryl, I will upload American Funds info into the shared drive. Note - Scott n…" at bounding box center [796, 253] width 656 height 25
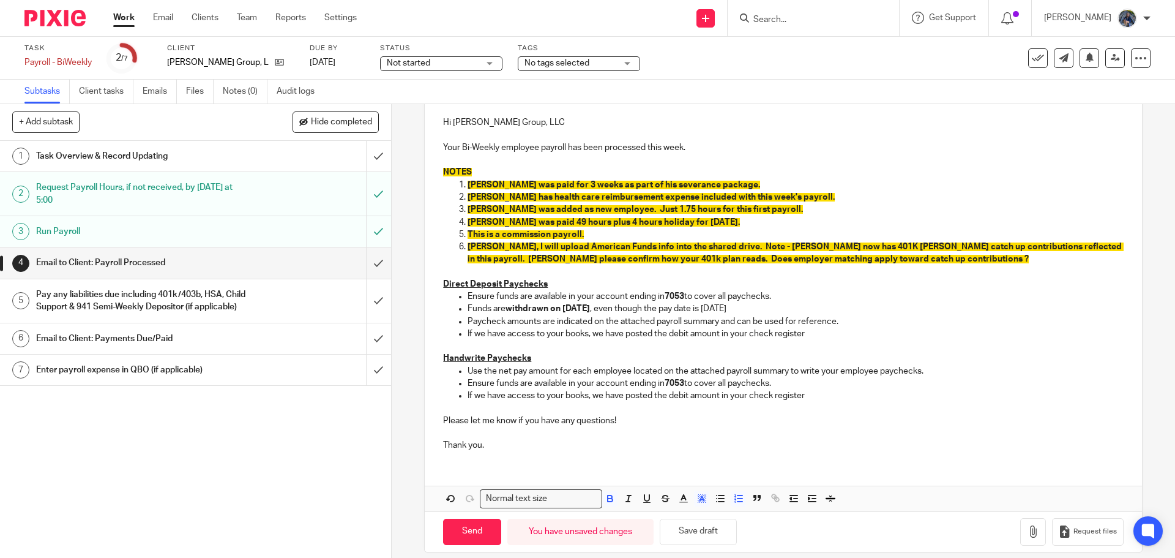
click at [1068, 251] on strong "Cheryl, I will upload American Funds info into the shared drive. Note - Scott n…" at bounding box center [796, 252] width 656 height 21
click at [889, 258] on p "Cheryl, I will upload American Funds info into the shared drive. Note - Scott n…" at bounding box center [796, 253] width 656 height 25
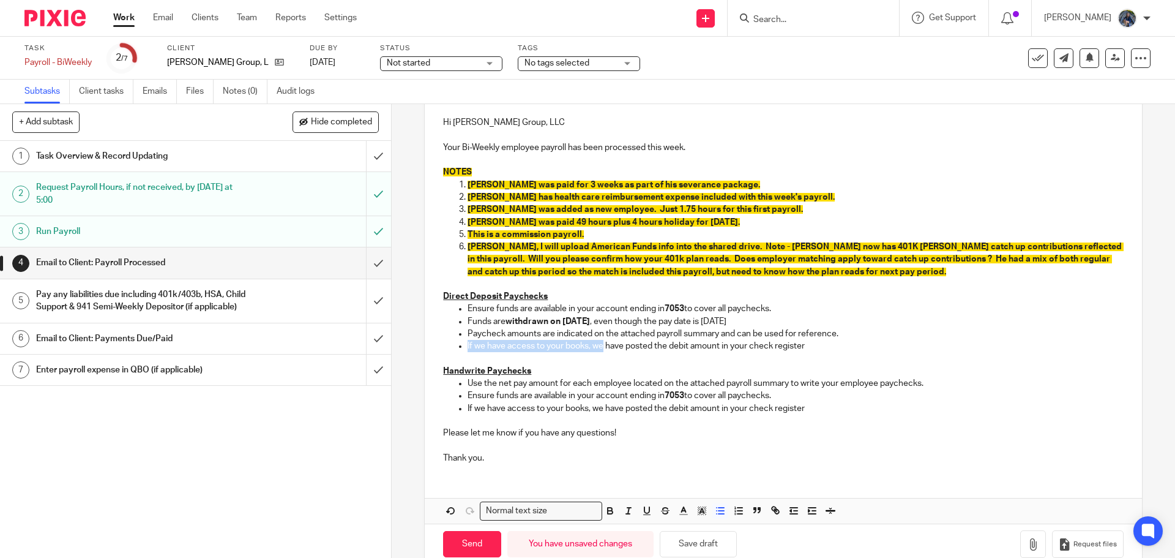
drag, startPoint x: 463, startPoint y: 343, endPoint x: 601, endPoint y: 347, distance: 137.8
click at [602, 347] on ul "Ensure funds are available in your account ending in 7053 to cover all paycheck…" at bounding box center [783, 327] width 680 height 50
click at [710, 248] on span "Cheryl, I will upload American Funds info into the shared drive. Note - Scott n…" at bounding box center [796, 259] width 656 height 34
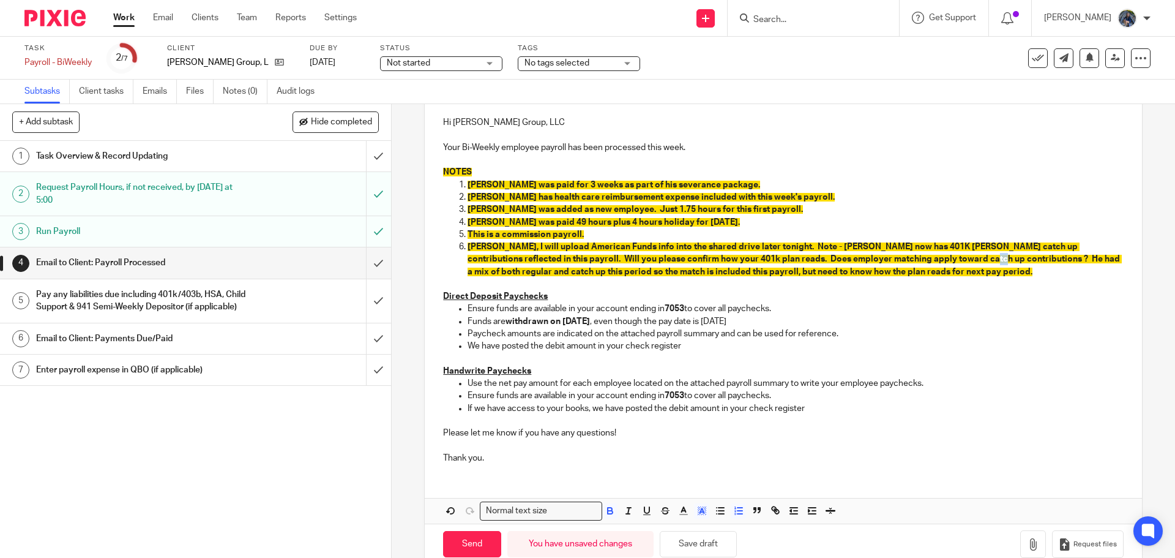
drag, startPoint x: 928, startPoint y: 258, endPoint x: 938, endPoint y: 260, distance: 9.9
click at [938, 260] on span "Cheryl, I will upload American Funds info into the shared drive later tonight. …" at bounding box center [795, 259] width 654 height 34
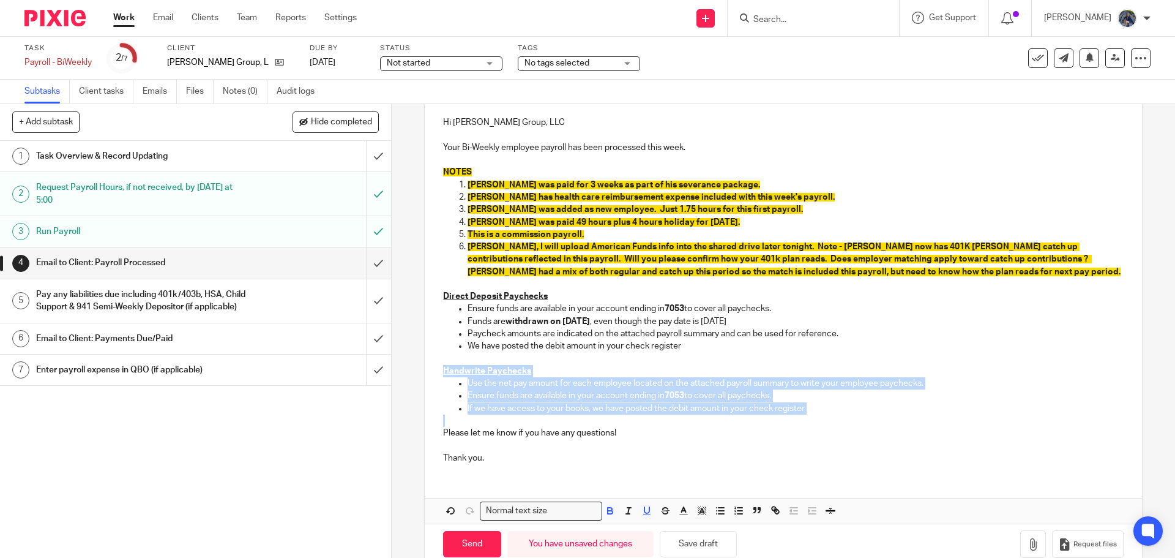
drag, startPoint x: 435, startPoint y: 370, endPoint x: 891, endPoint y: 419, distance: 459.2
click at [891, 419] on div "Hi Gabriel Group, LLC Your Bi-Weekly employee payroll has been processed this w…" at bounding box center [783, 288] width 717 height 369
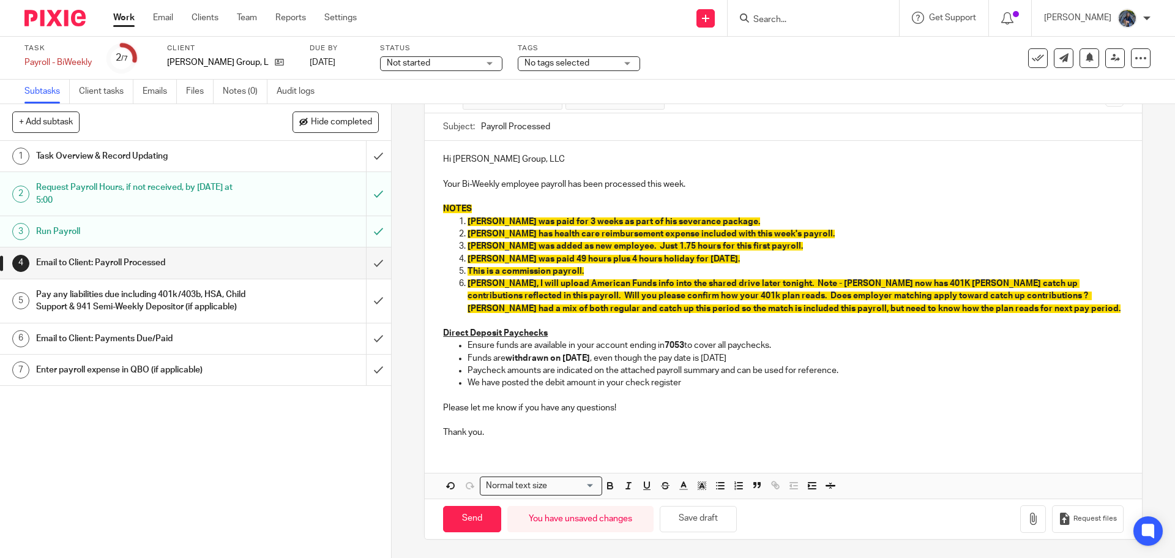
scroll to position [105, 0]
click at [1027, 524] on icon "button" at bounding box center [1033, 518] width 12 height 12
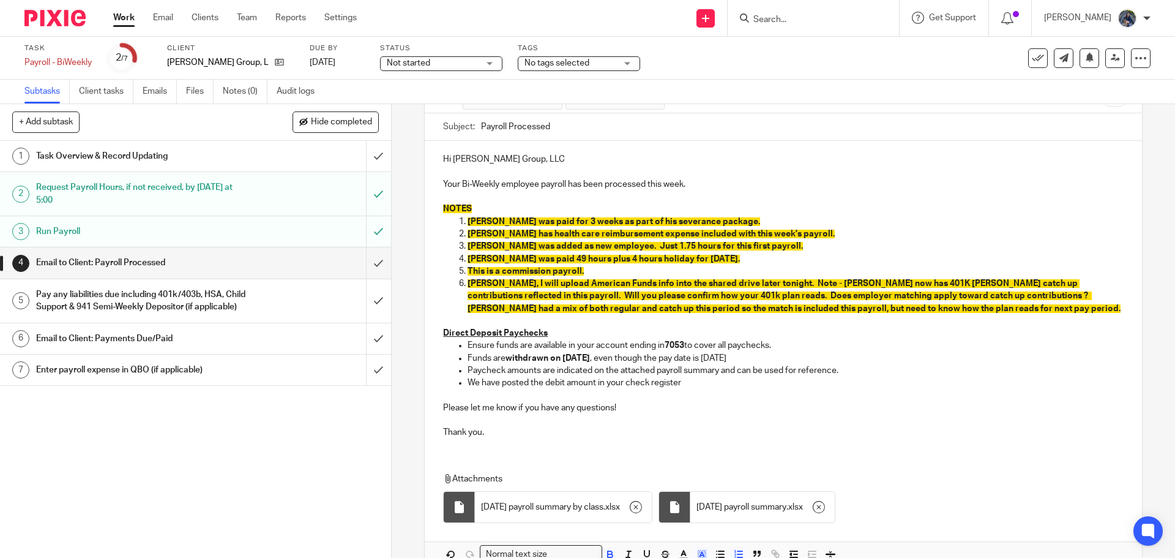
click at [755, 220] on p "Jack Farling was paid for 3 weeks as part of his severance package." at bounding box center [796, 221] width 656 height 12
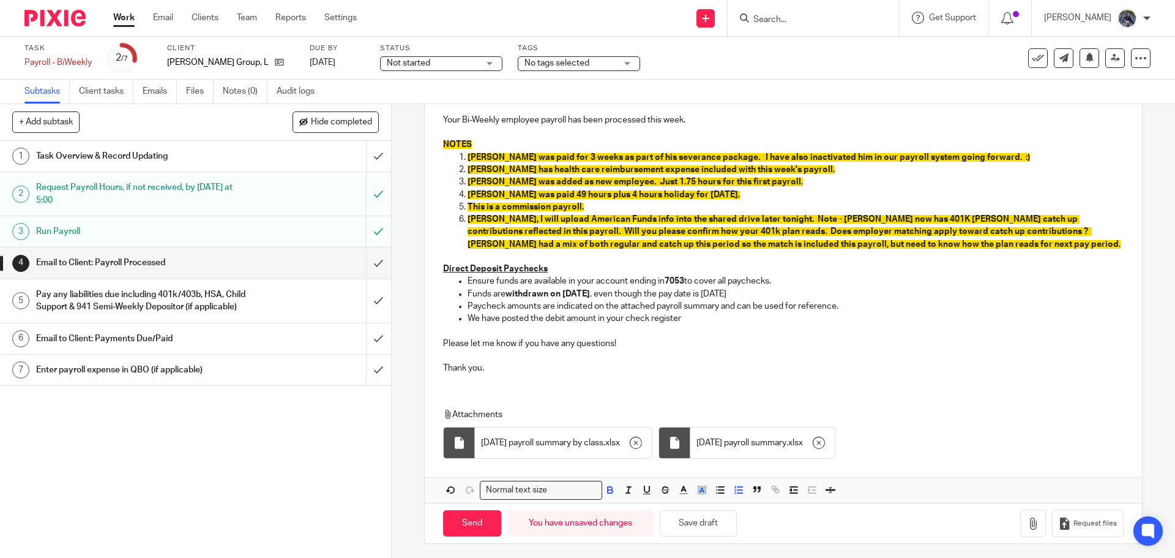
scroll to position [173, 0]
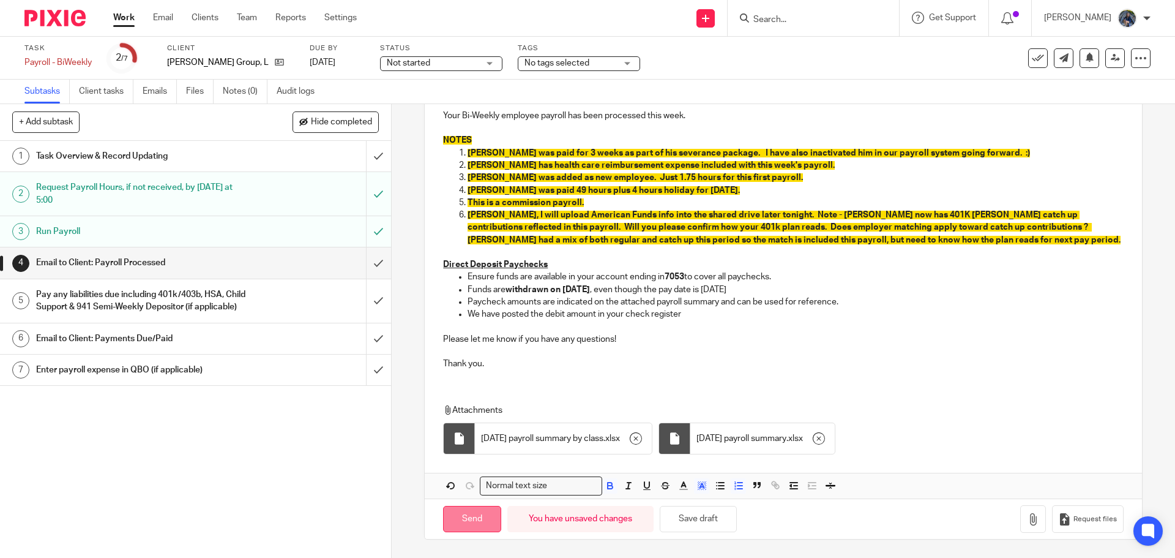
click at [467, 521] on input "Send" at bounding box center [472, 519] width 58 height 26
type input "Sent"
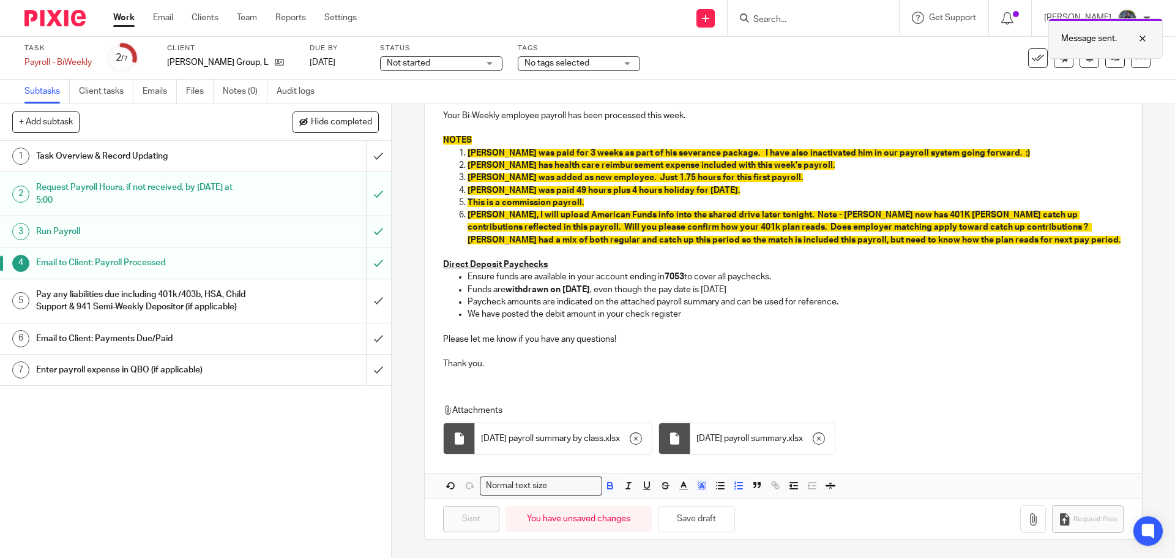
click at [1145, 39] on div at bounding box center [1133, 38] width 33 height 15
